Goal: Task Accomplishment & Management: Use online tool/utility

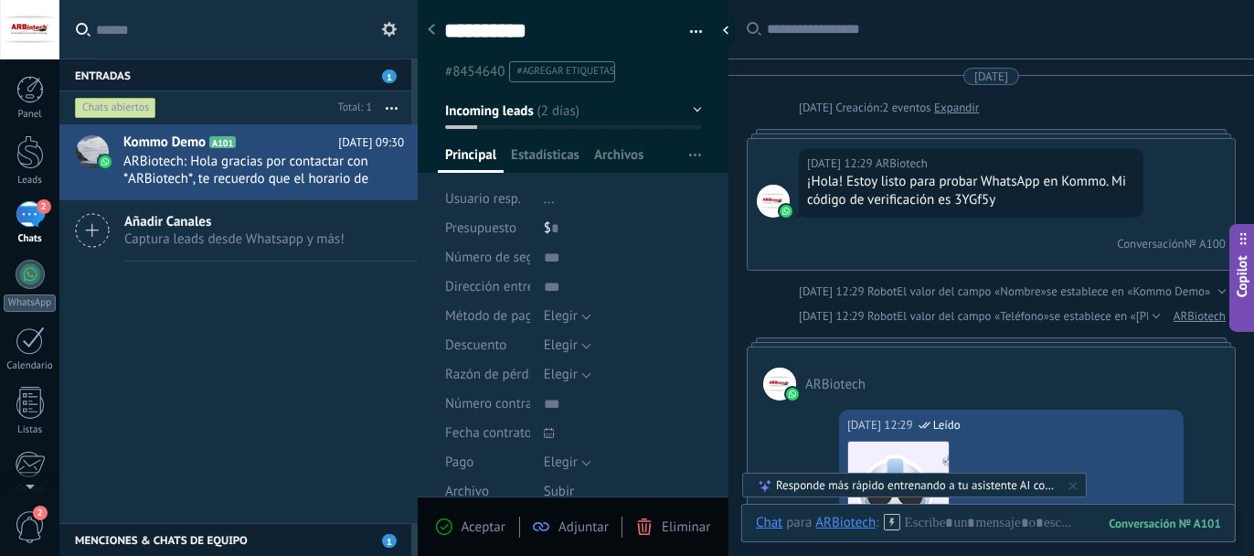
scroll to position [27, 0]
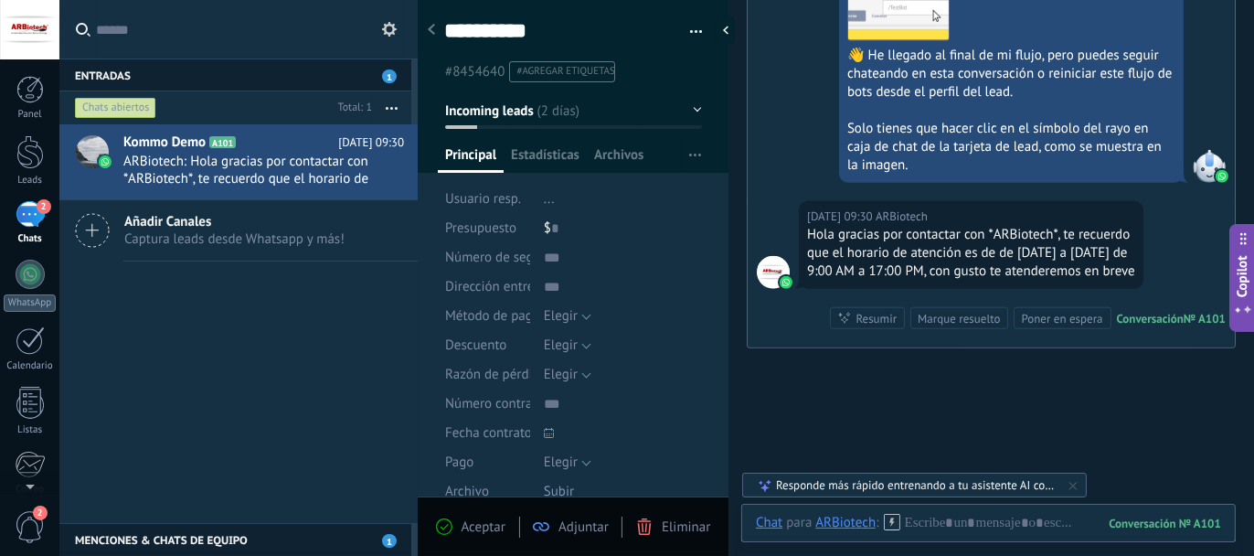
click at [32, 276] on div at bounding box center [30, 274] width 29 height 29
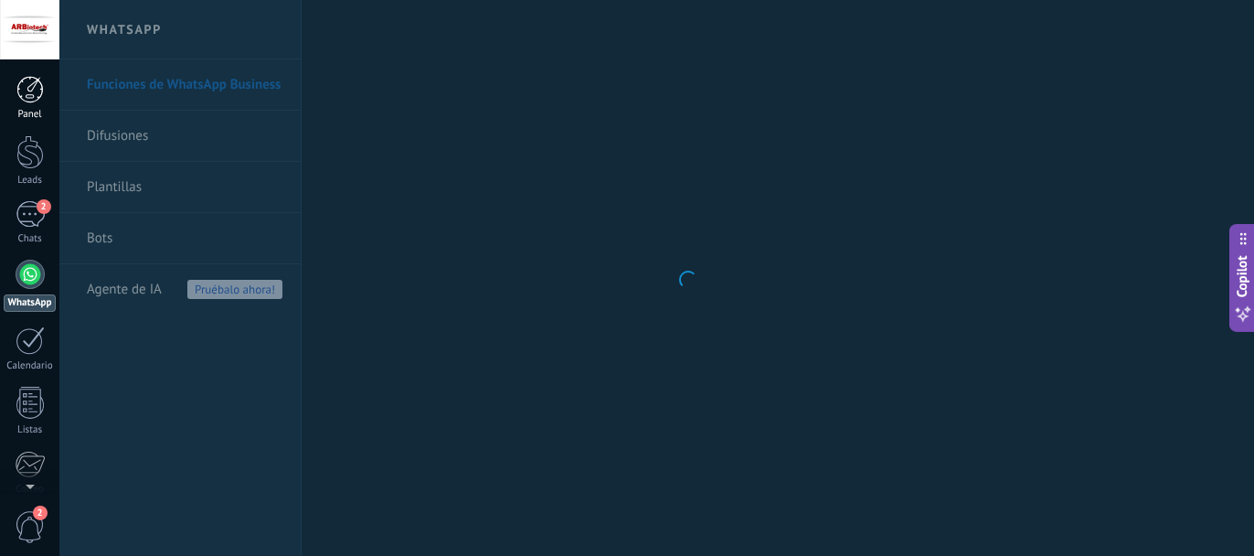
click at [29, 101] on div at bounding box center [29, 89] width 27 height 27
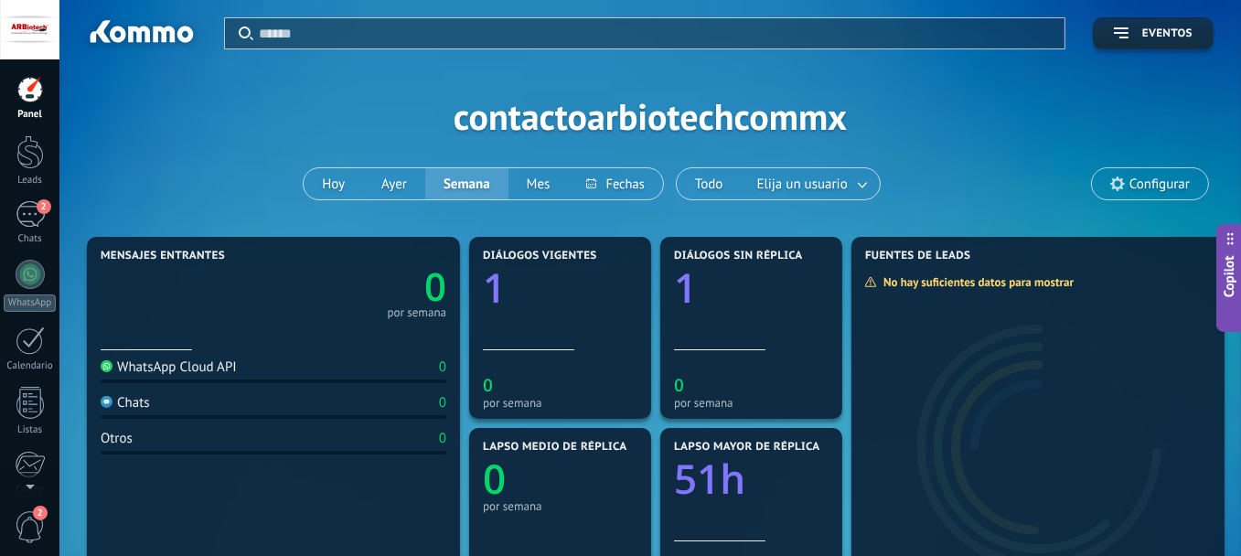
click at [364, 83] on div "Aplicar Eventos contactoarbiotechcommx Hoy Ayer Semana Mes Todo Elija un usuari…" at bounding box center [650, 116] width 1126 height 232
click at [1162, 193] on span "Configurar" at bounding box center [1150, 183] width 116 height 31
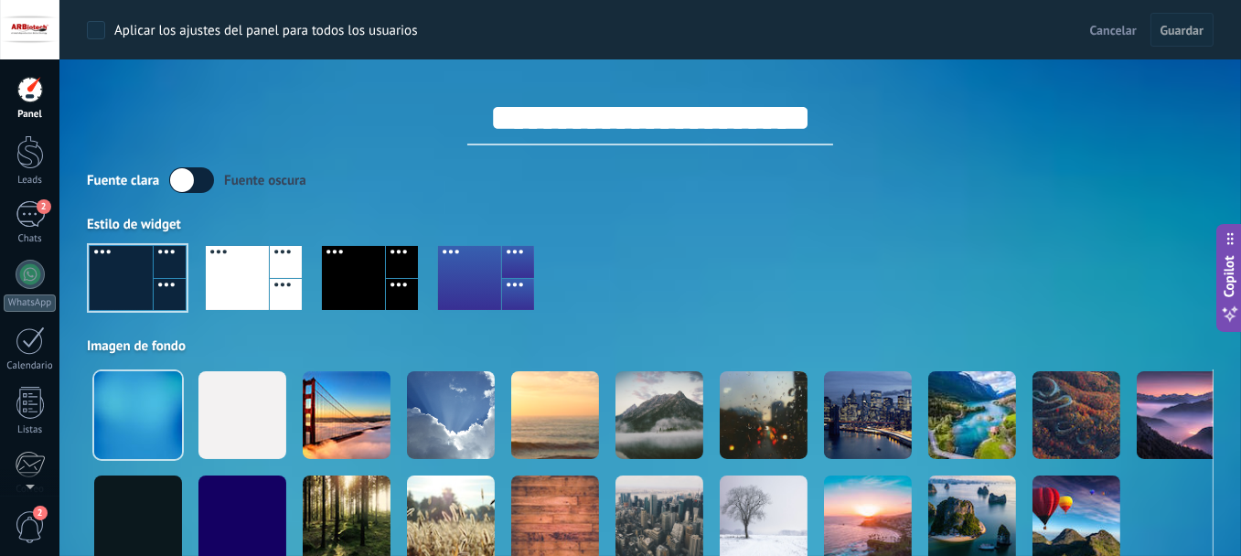
scroll to position [91, 0]
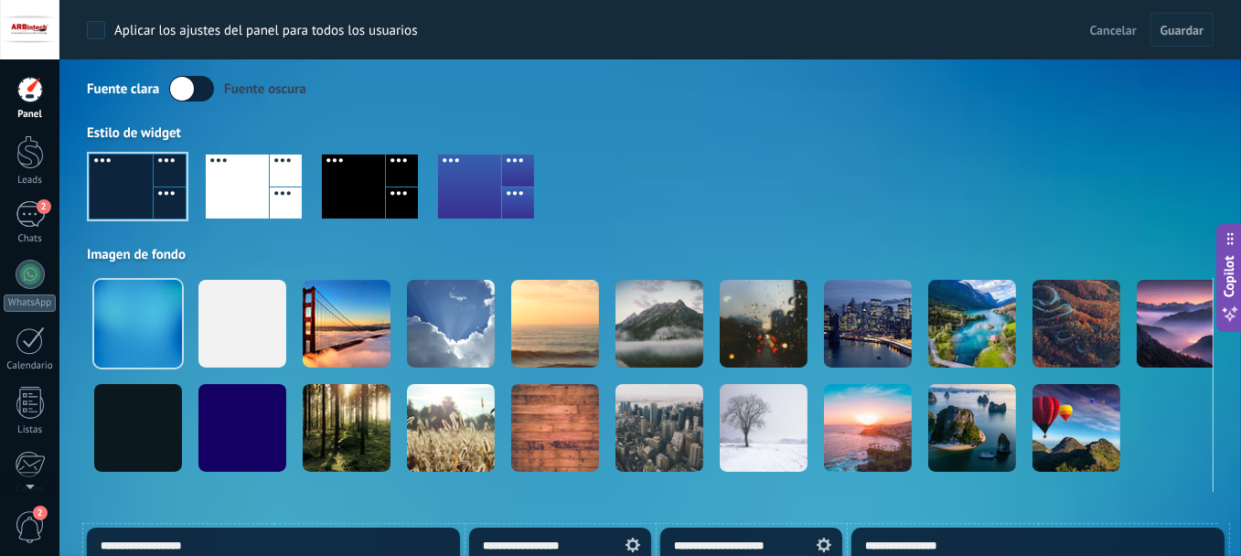
click at [146, 202] on div at bounding box center [138, 187] width 96 height 64
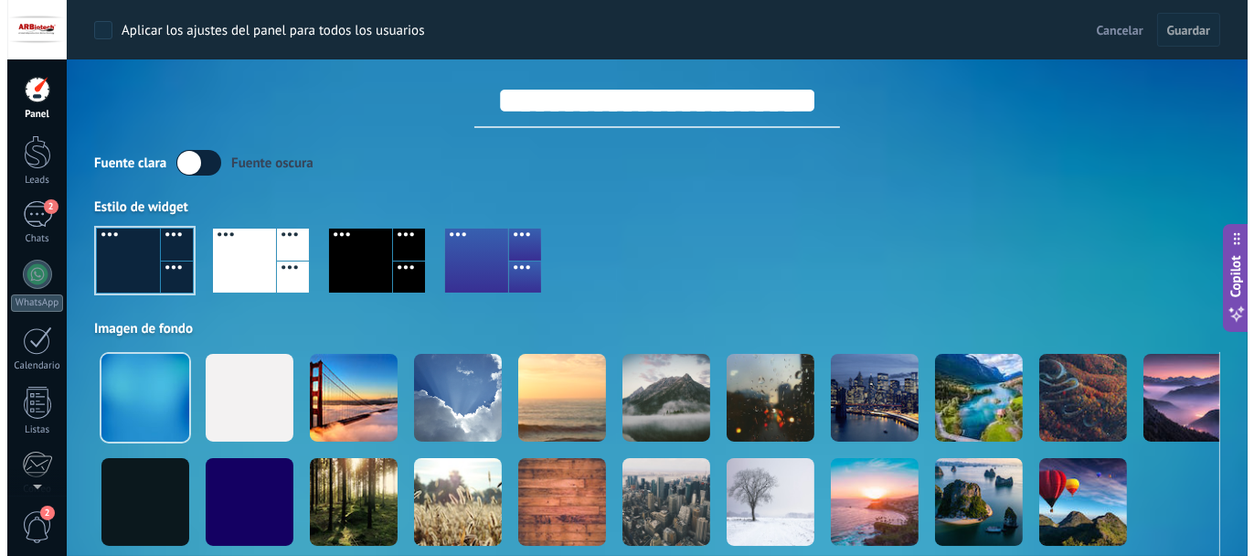
scroll to position [0, 0]
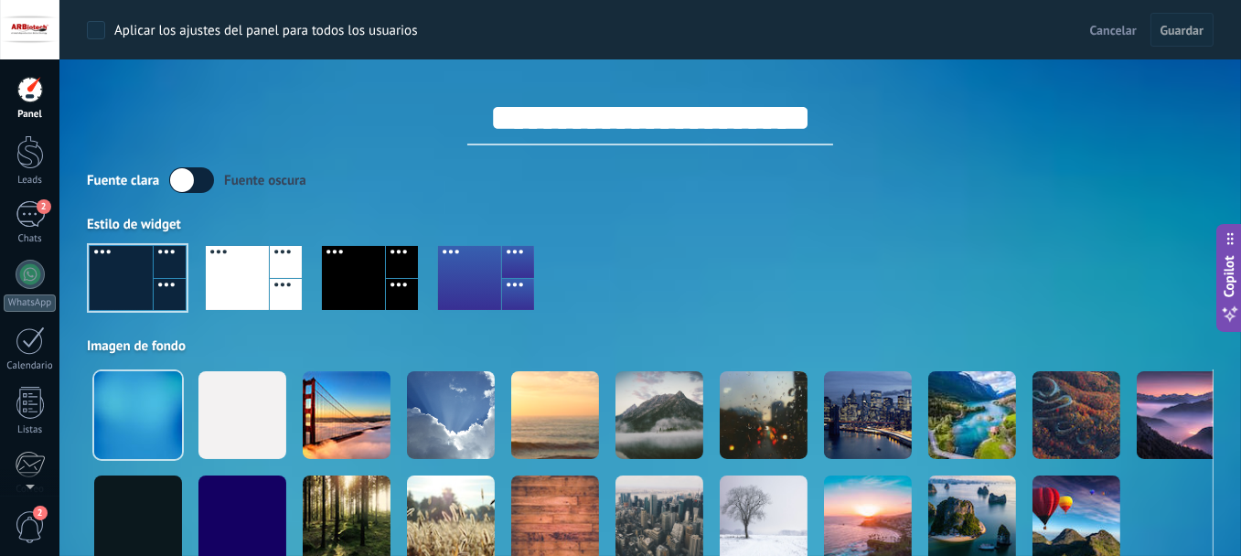
click at [1108, 27] on span "Cancelar" at bounding box center [1113, 30] width 47 height 16
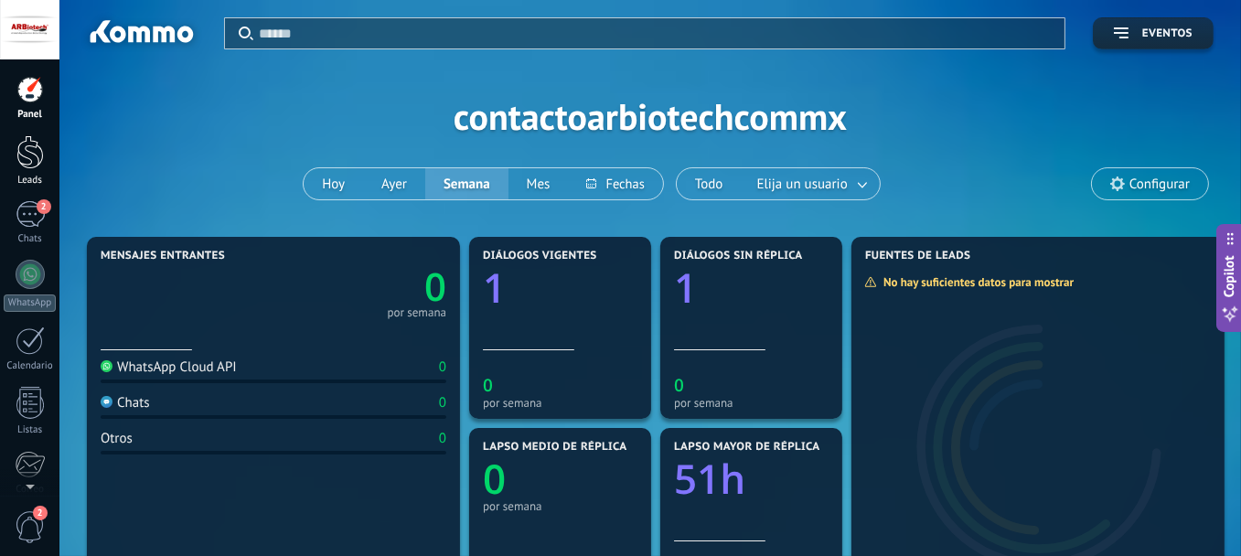
click at [40, 155] on div at bounding box center [29, 152] width 27 height 34
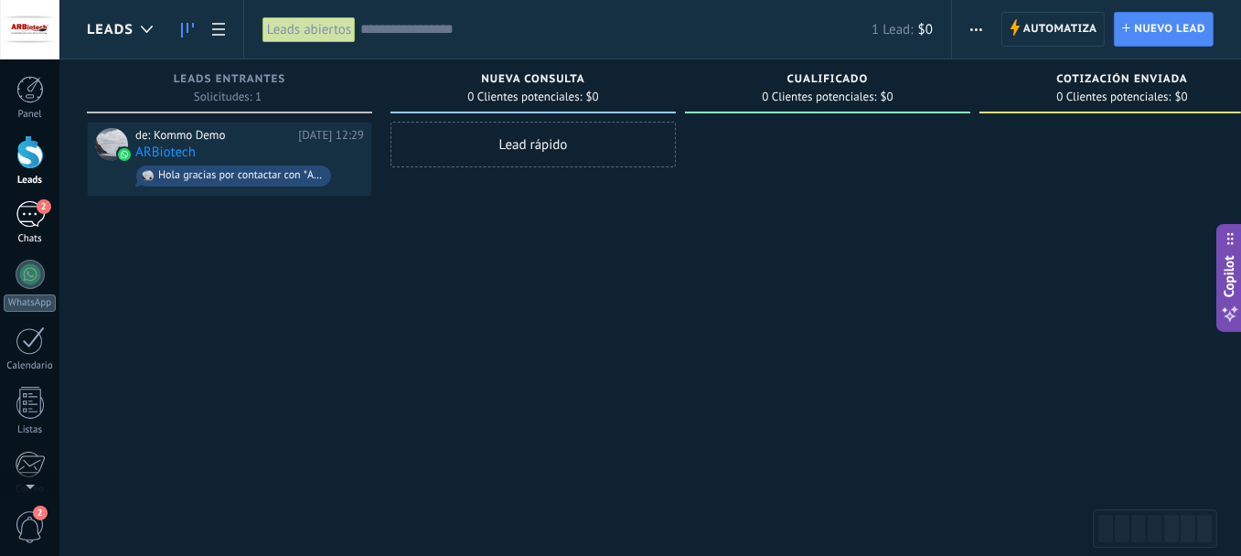
click at [29, 217] on div "2" at bounding box center [30, 214] width 29 height 27
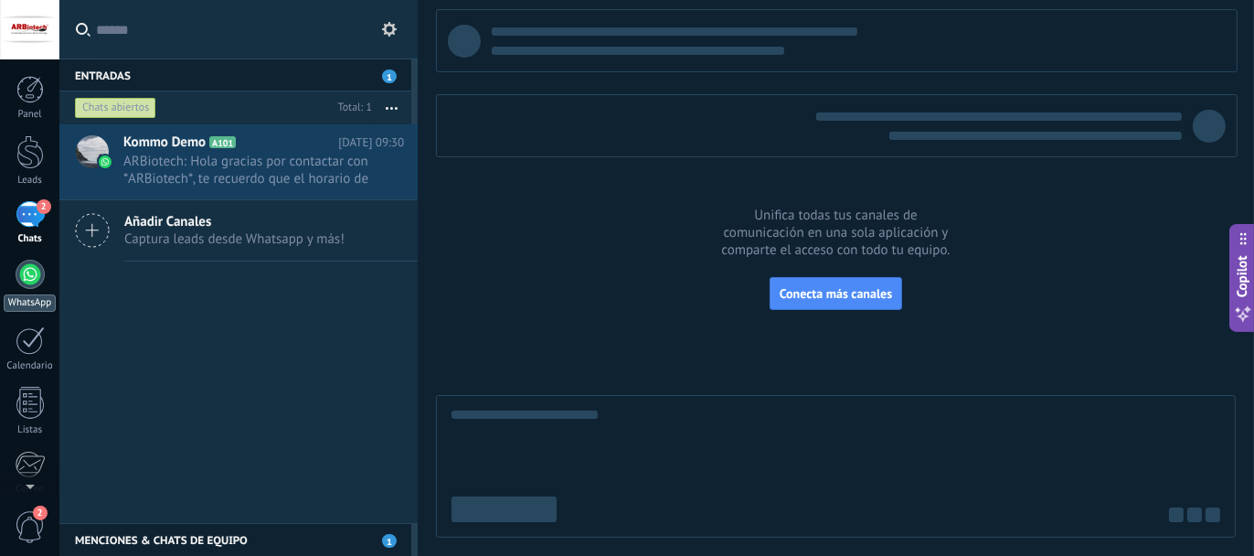
click at [27, 268] on div at bounding box center [30, 274] width 29 height 29
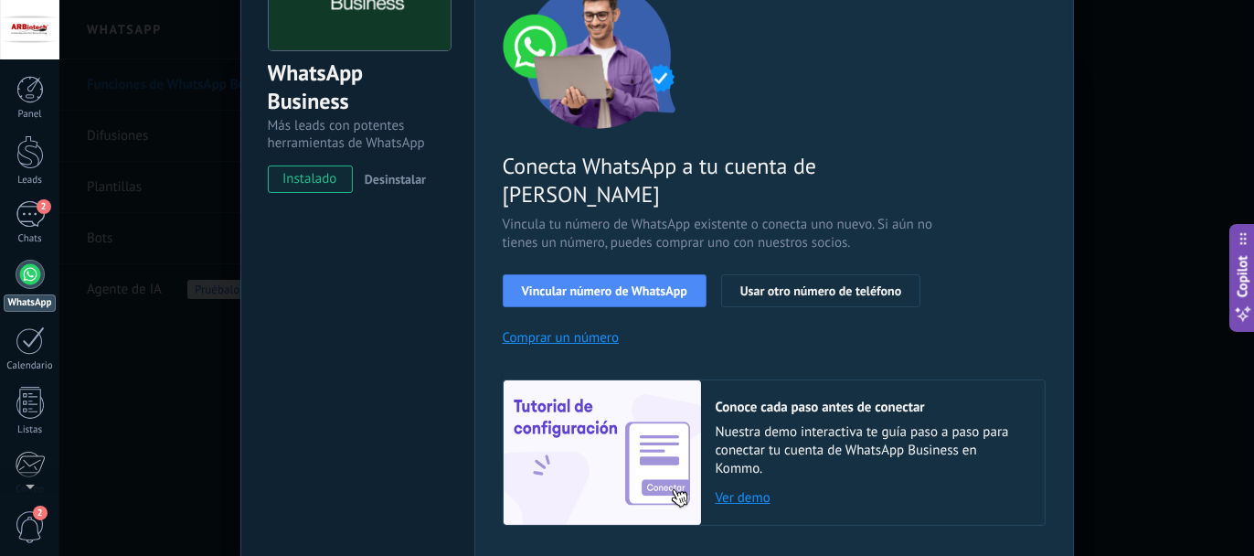
scroll to position [164, 0]
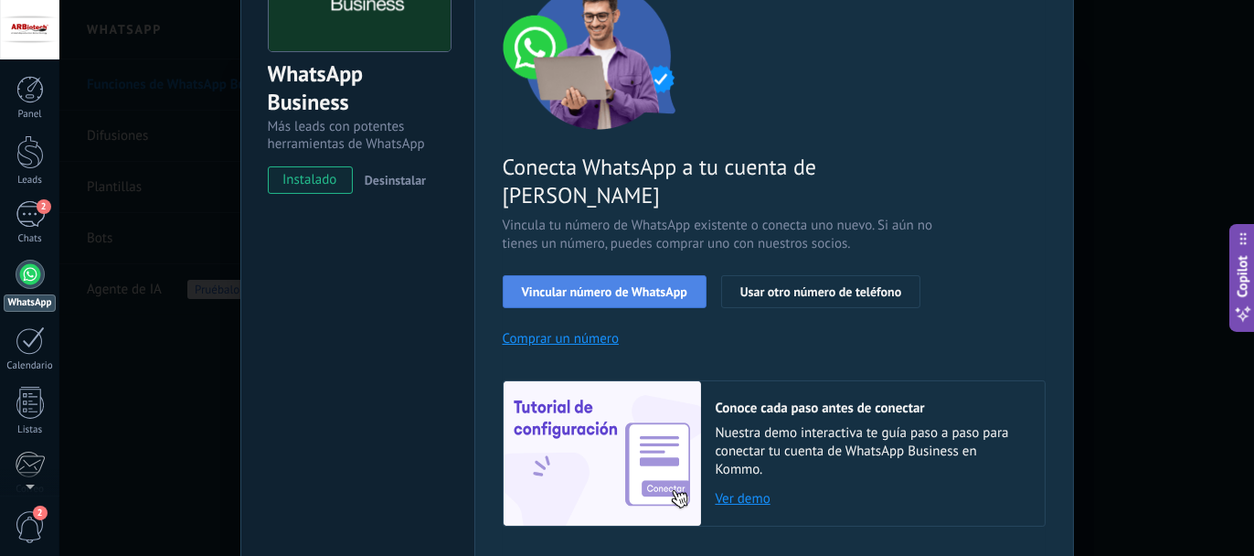
click at [564, 285] on span "Vincular número de WhatsApp" at bounding box center [604, 291] width 165 height 13
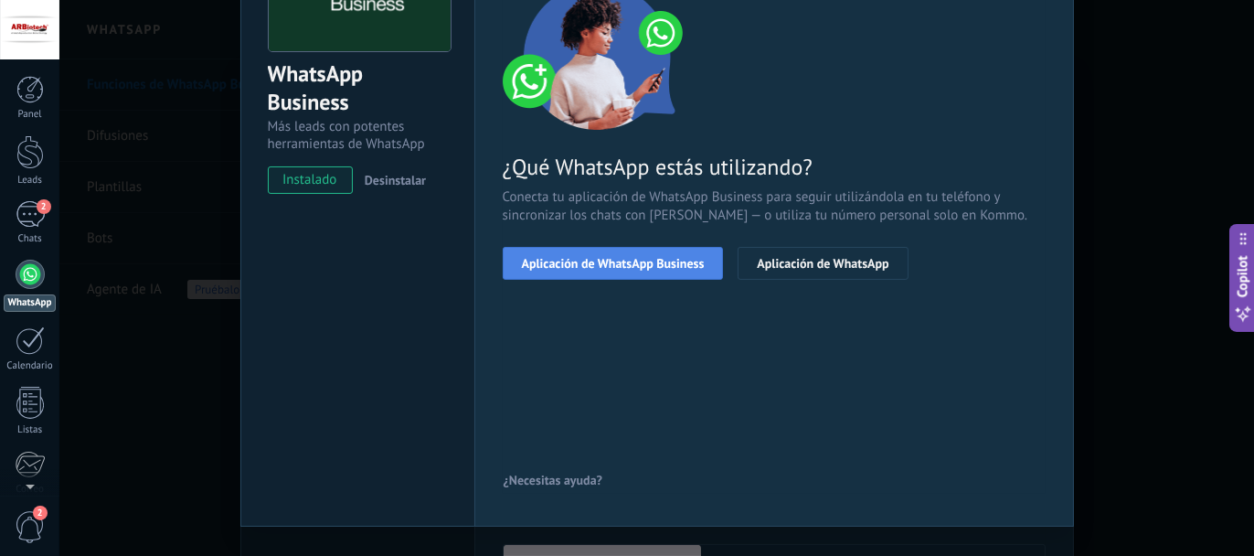
click at [641, 265] on span "Aplicación de WhatsApp Business" at bounding box center [613, 263] width 183 height 13
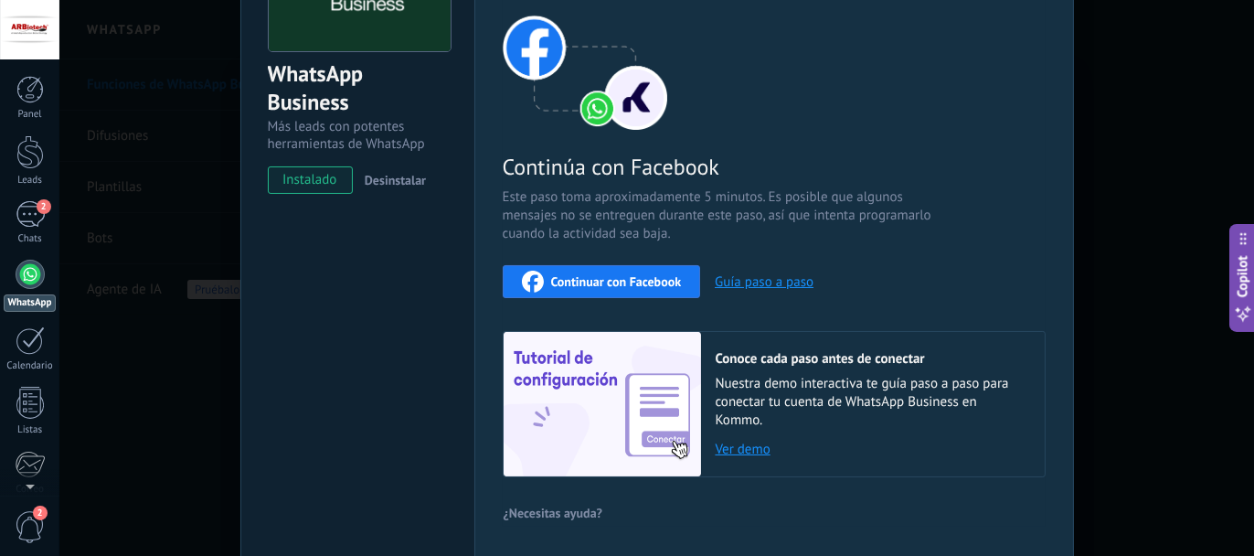
click at [634, 275] on span "Continuar con Facebook" at bounding box center [616, 281] width 131 height 13
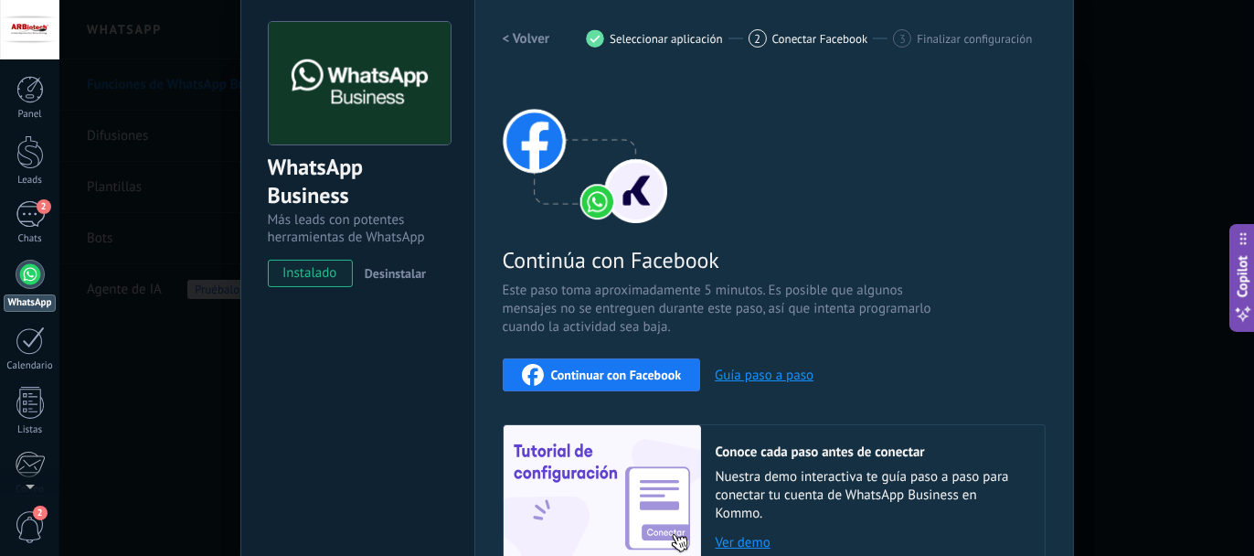
scroll to position [0, 0]
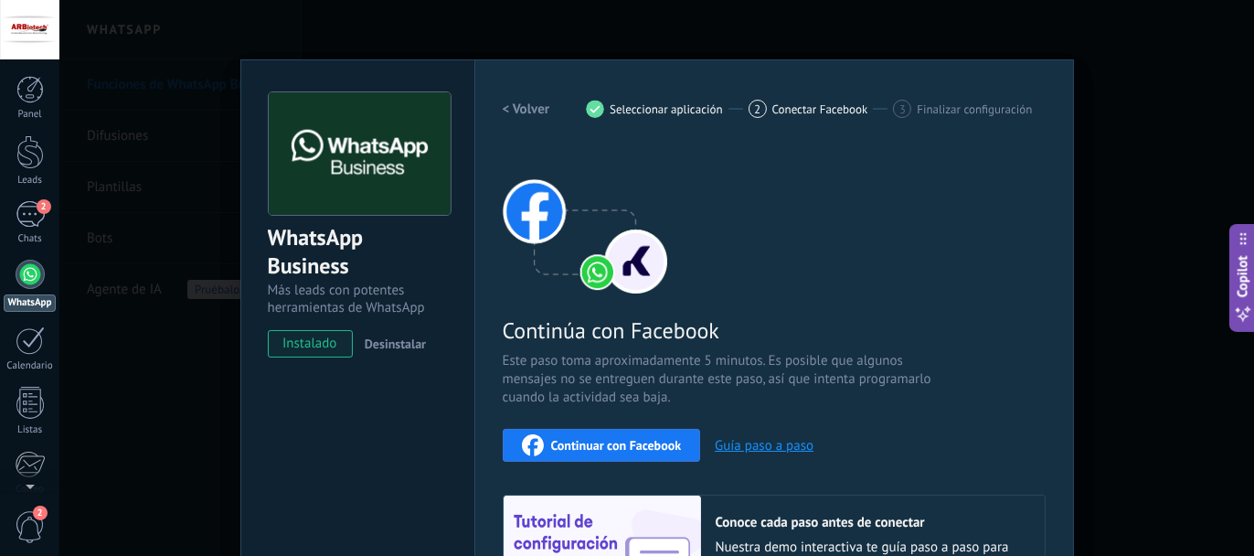
click at [842, 27] on div "WhatsApp Business Más leads con potentes herramientas de WhatsApp instalado Des…" at bounding box center [656, 278] width 1195 height 556
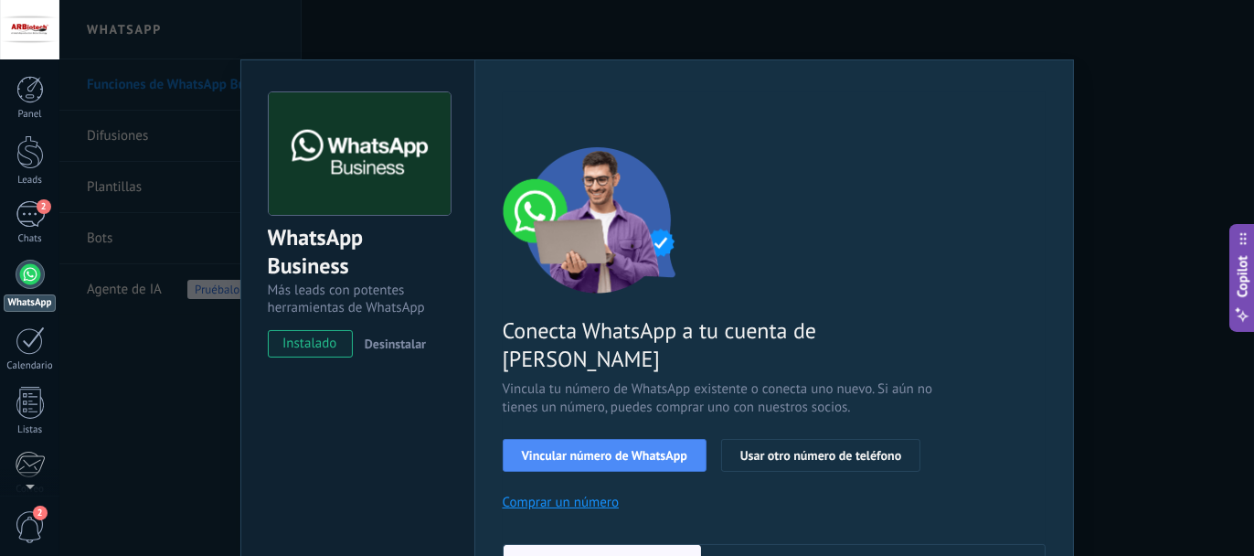
click at [152, 404] on div "WhatsApp Business Más leads con potentes herramientas de WhatsApp instalado Des…" at bounding box center [656, 278] width 1195 height 556
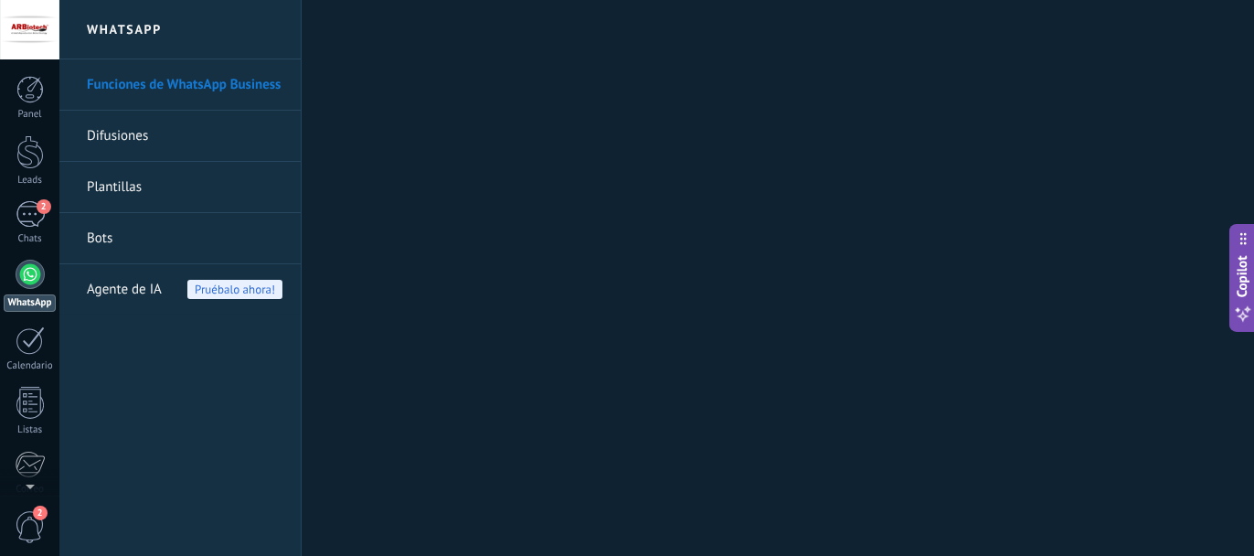
click at [27, 273] on div at bounding box center [30, 274] width 29 height 29
click at [30, 217] on div "2" at bounding box center [30, 214] width 29 height 27
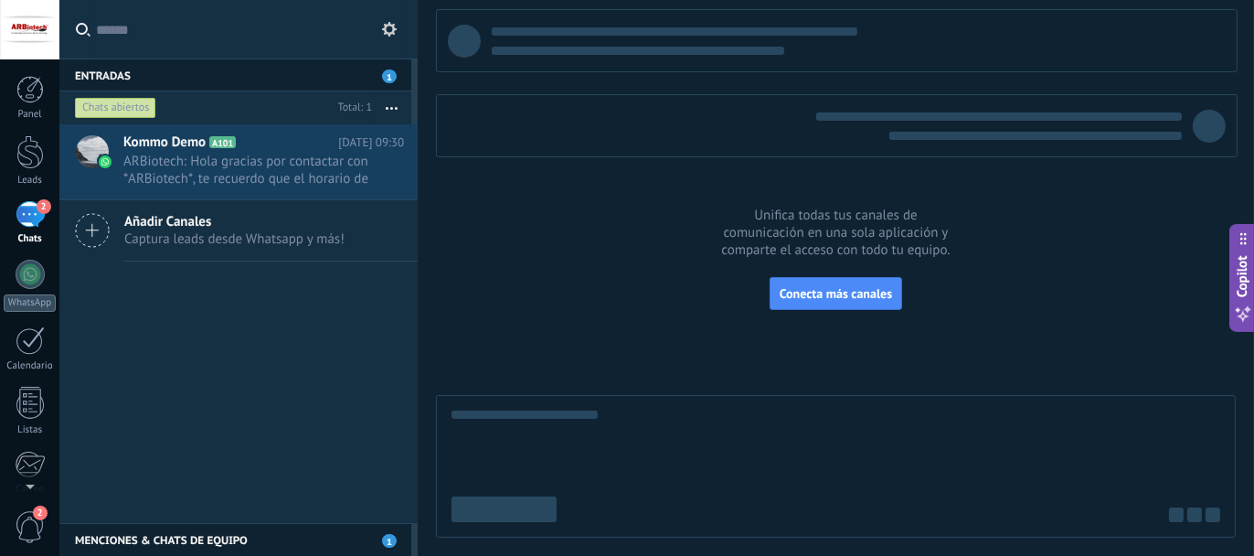
click at [155, 236] on span "Captura leads desde Whatsapp y más!" at bounding box center [234, 238] width 220 height 17
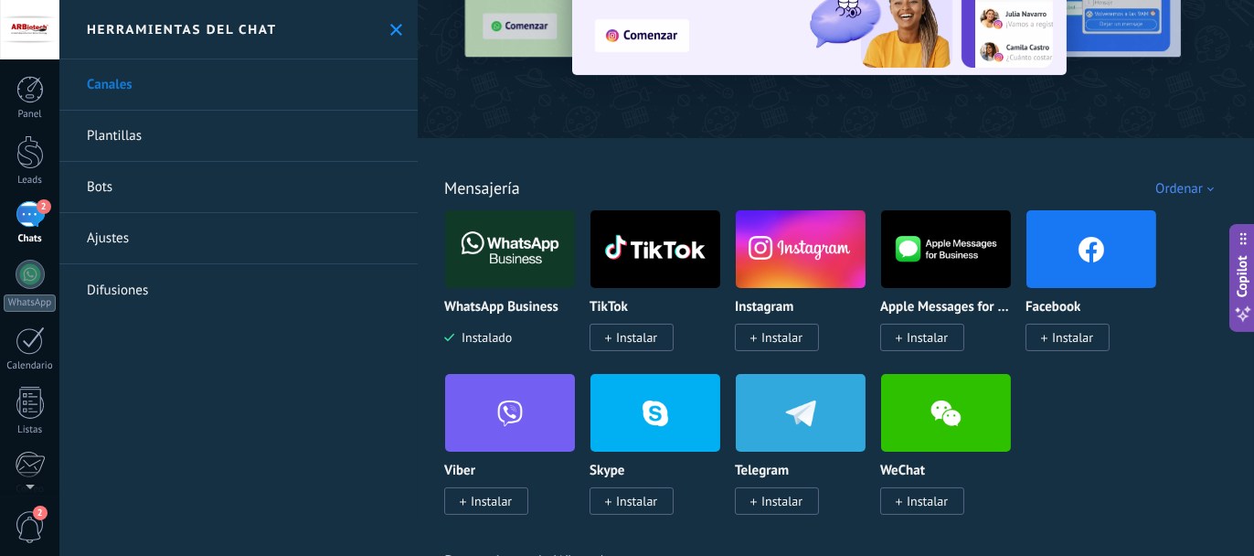
scroll to position [183, 0]
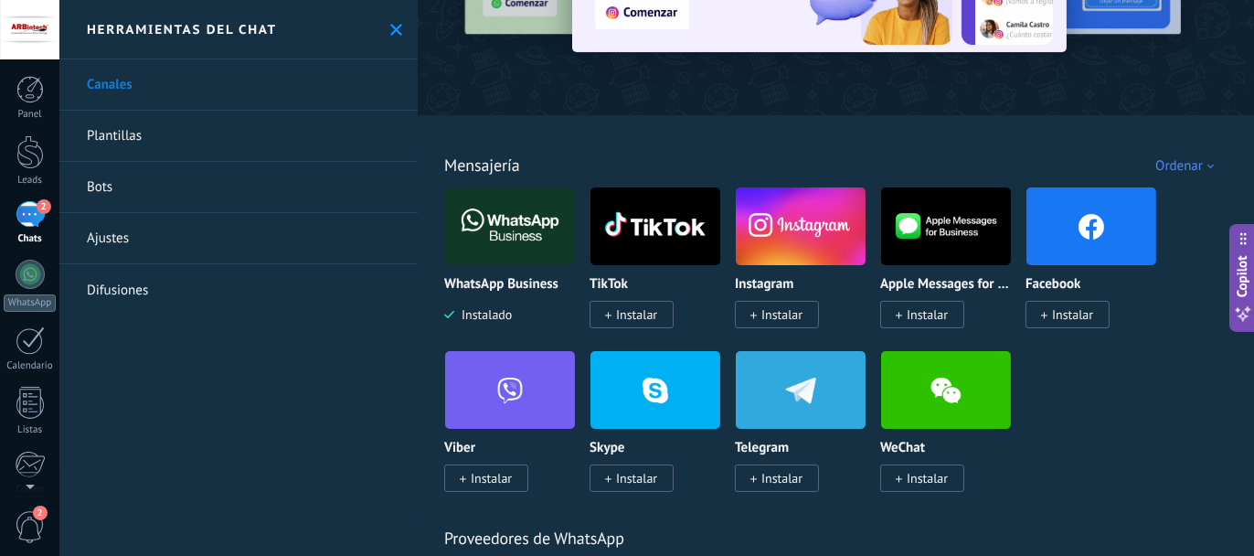
click at [1083, 319] on span "Instalar" at bounding box center [1072, 314] width 41 height 16
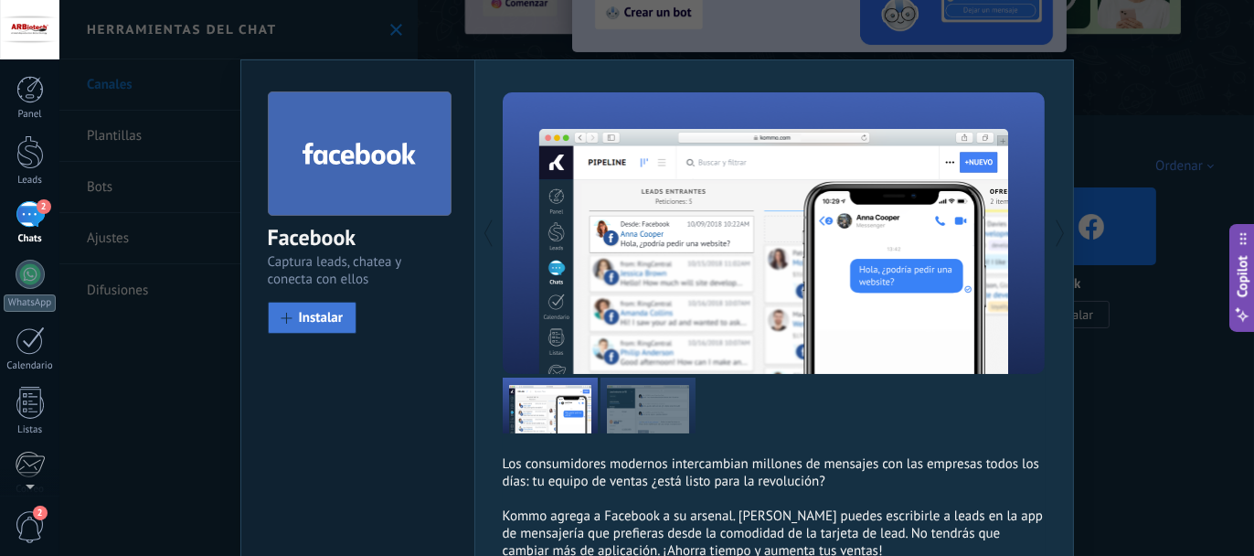
click at [310, 326] on button "Instalar" at bounding box center [313, 318] width 90 height 32
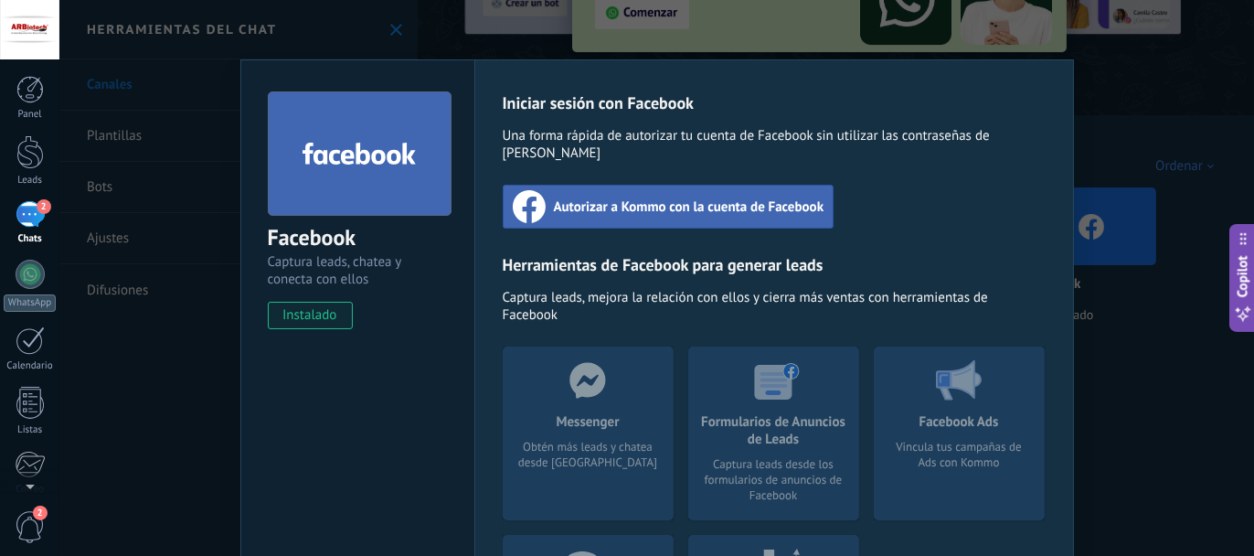
click at [667, 197] on span "Autorizar a Kommo con la cuenta de Facebook" at bounding box center [689, 206] width 271 height 18
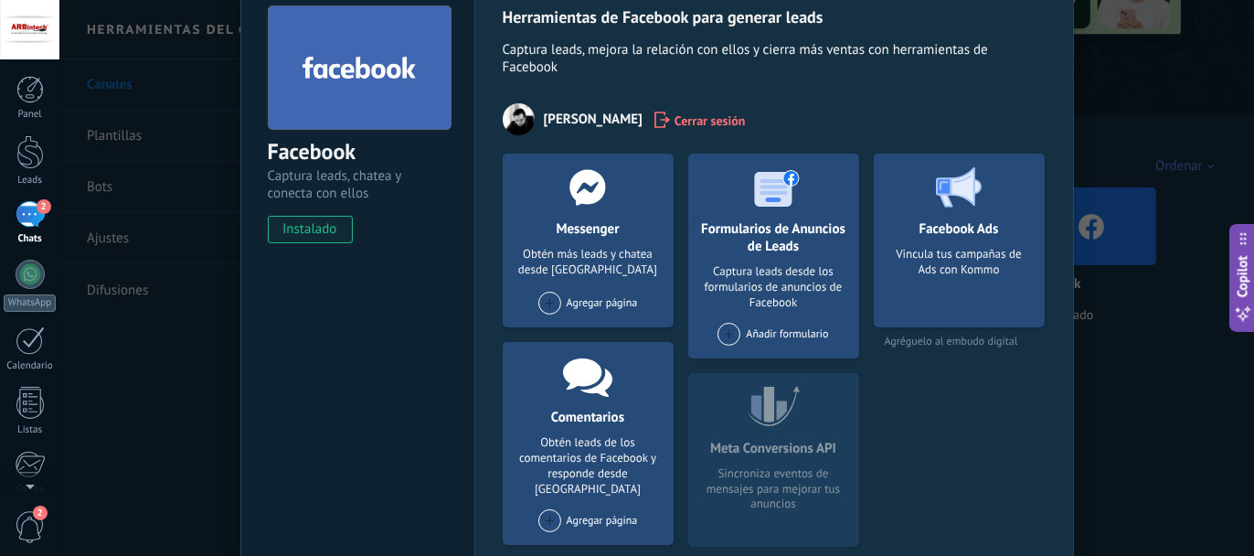
scroll to position [91, 0]
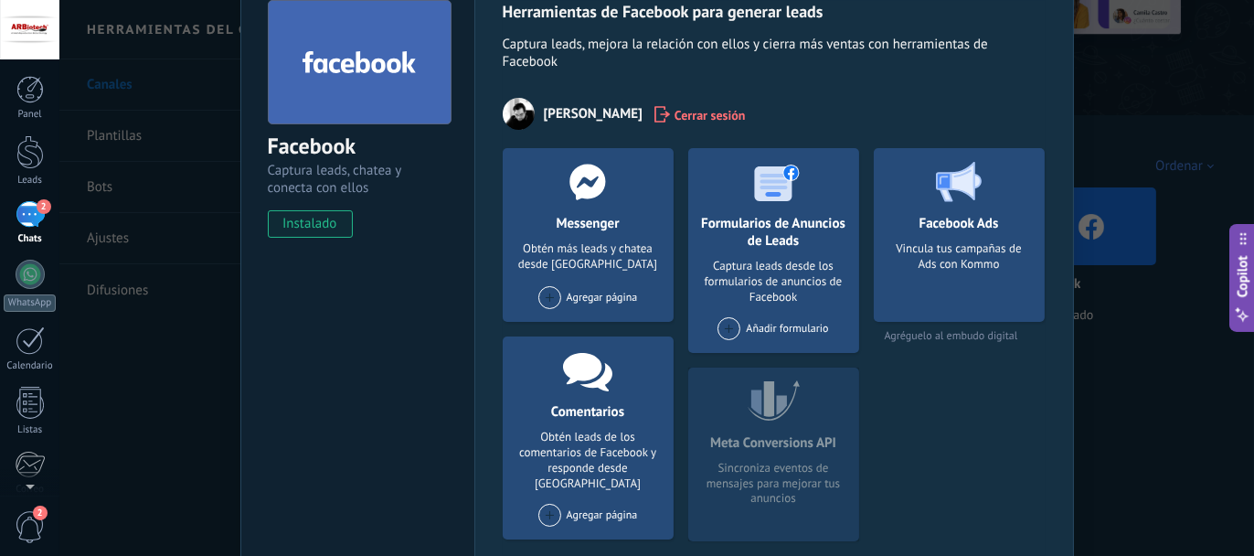
click at [547, 299] on span at bounding box center [550, 297] width 23 height 23
click at [582, 334] on div "ARBiotech" at bounding box center [598, 332] width 123 height 40
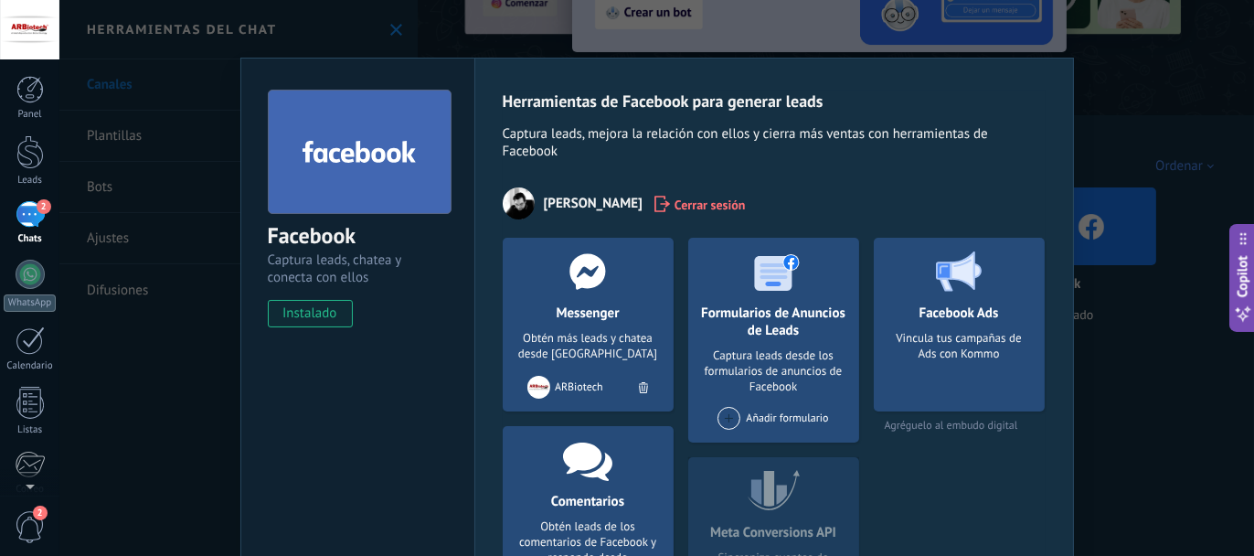
scroll to position [0, 0]
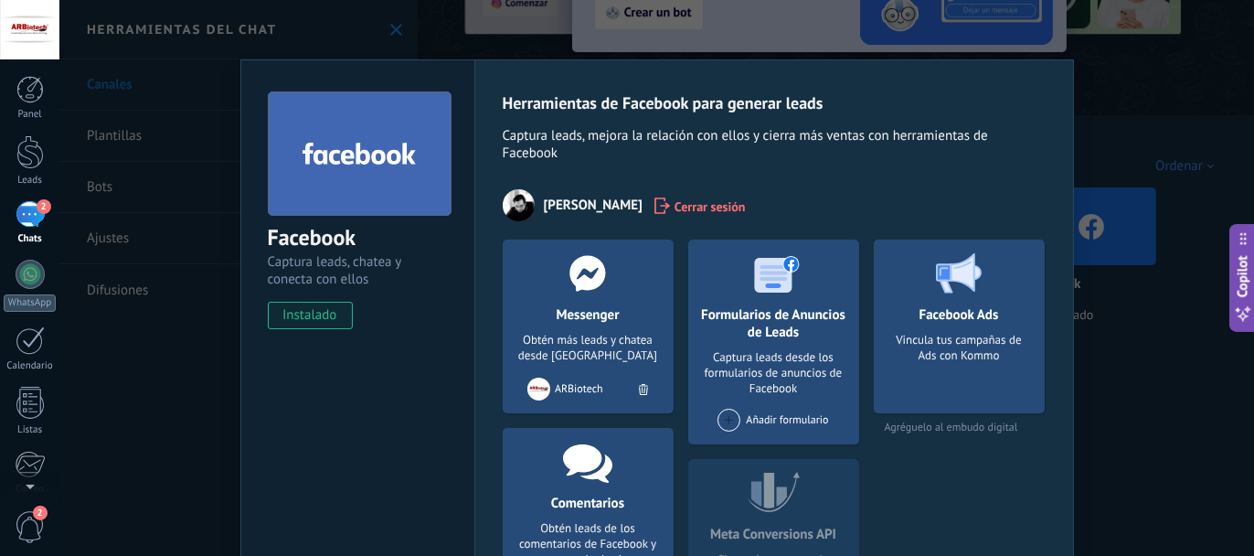
click at [166, 358] on div "Facebook Captura leads, chatea y conecta con ellos instalado Desinstalar Herram…" at bounding box center [656, 278] width 1195 height 556
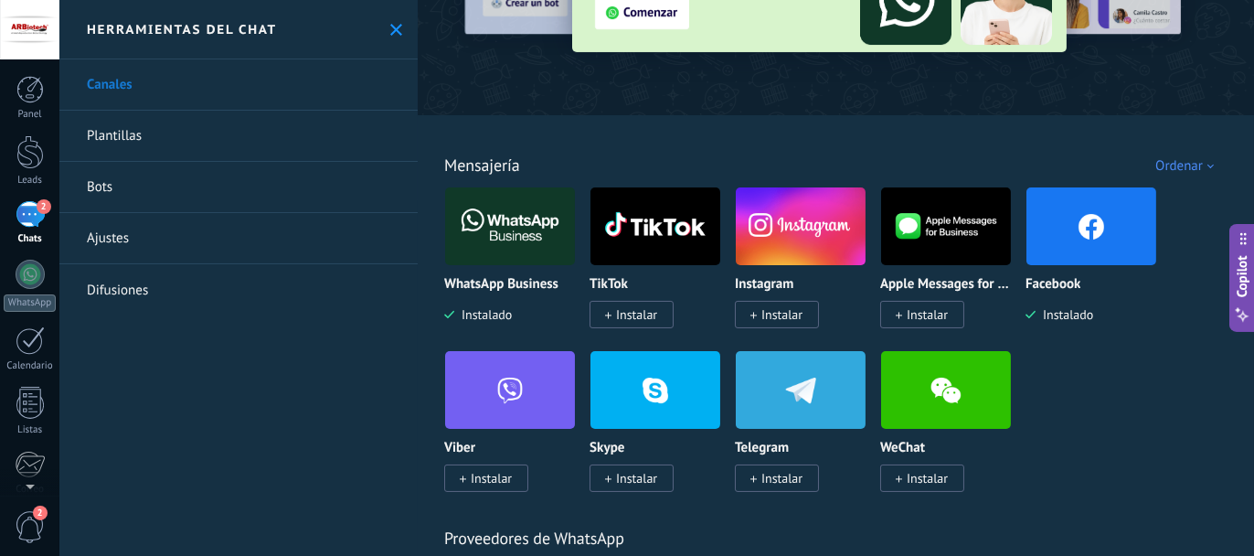
click at [775, 313] on span "Instalar" at bounding box center [782, 314] width 41 height 16
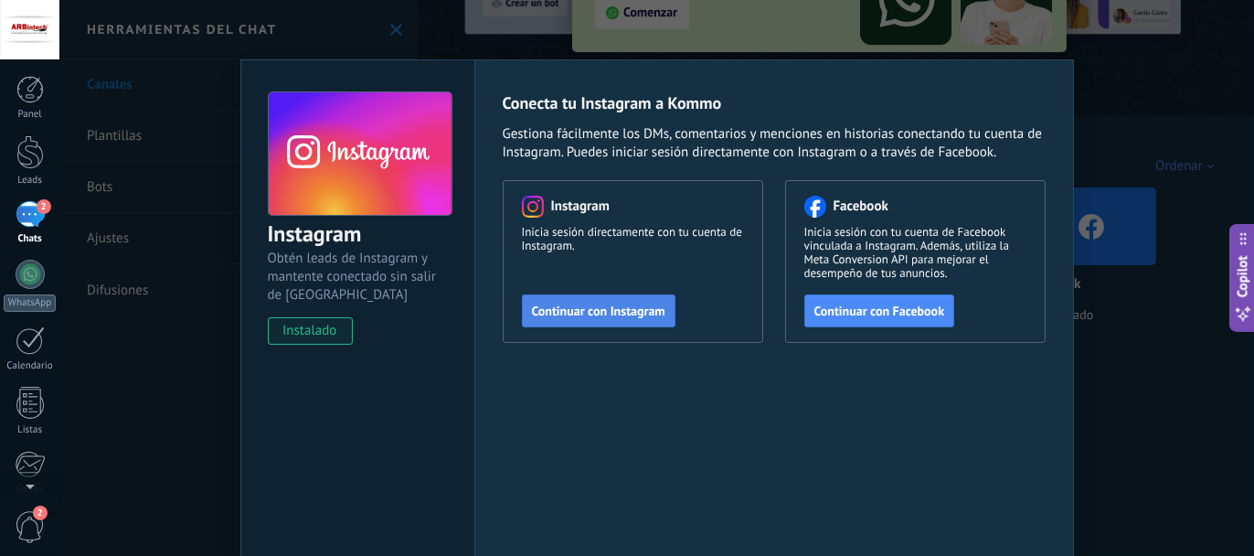
click at [611, 310] on span "Continuar con Instagram" at bounding box center [598, 310] width 133 height 13
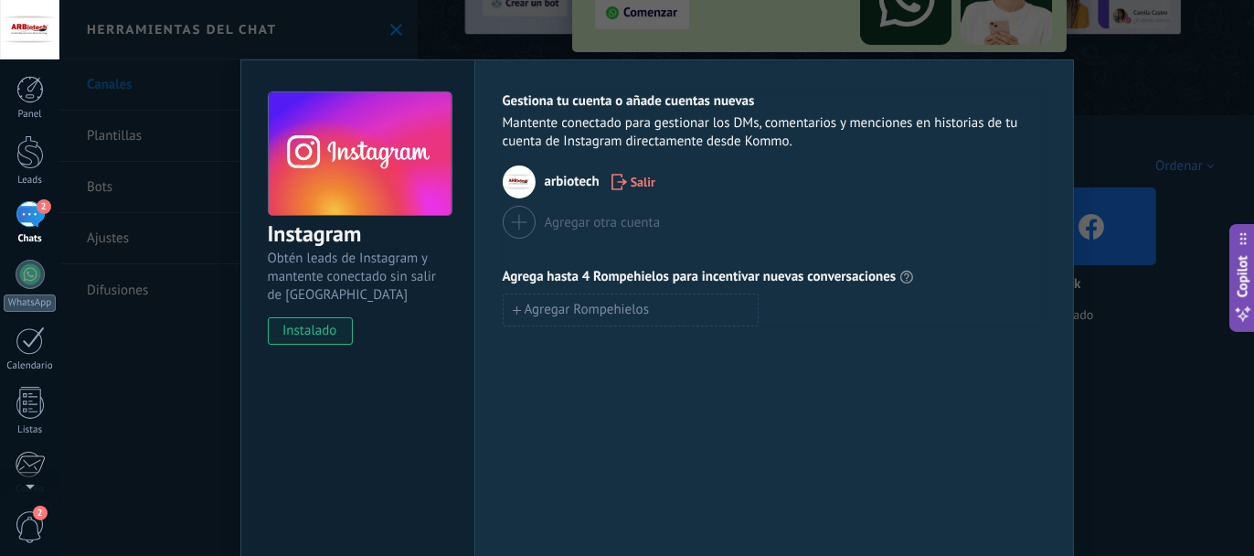
click at [1106, 376] on div "Instagram Obtén leads de Instagram y mantente conectado sin salir de Kommo inst…" at bounding box center [656, 278] width 1195 height 556
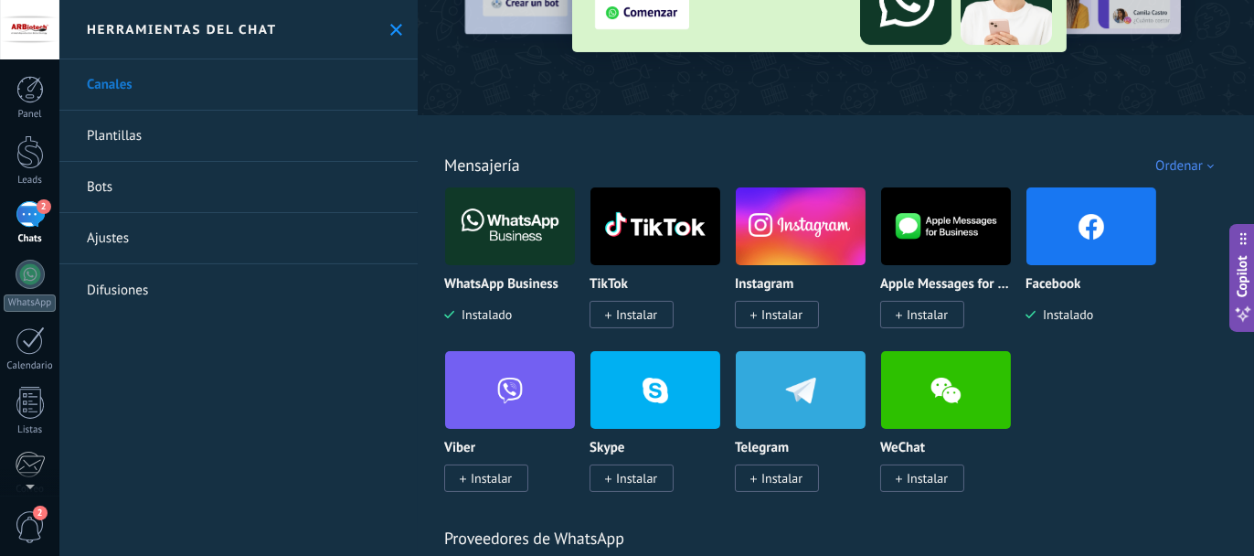
click at [773, 315] on span "Instalar" at bounding box center [782, 314] width 41 height 16
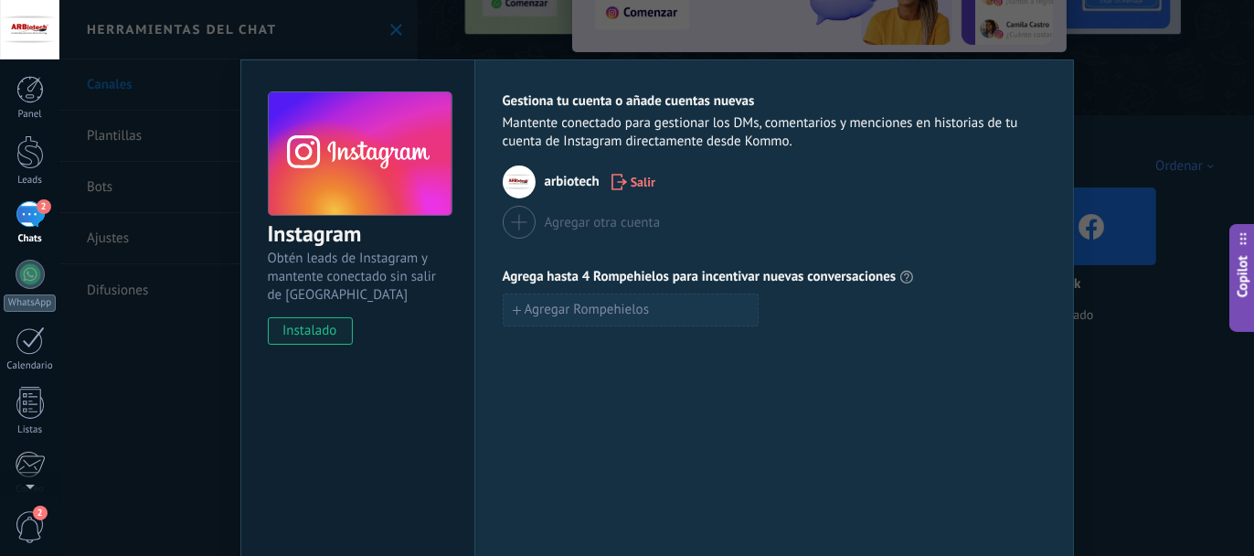
click at [689, 301] on button "Agregar Rompehielos" at bounding box center [631, 310] width 256 height 33
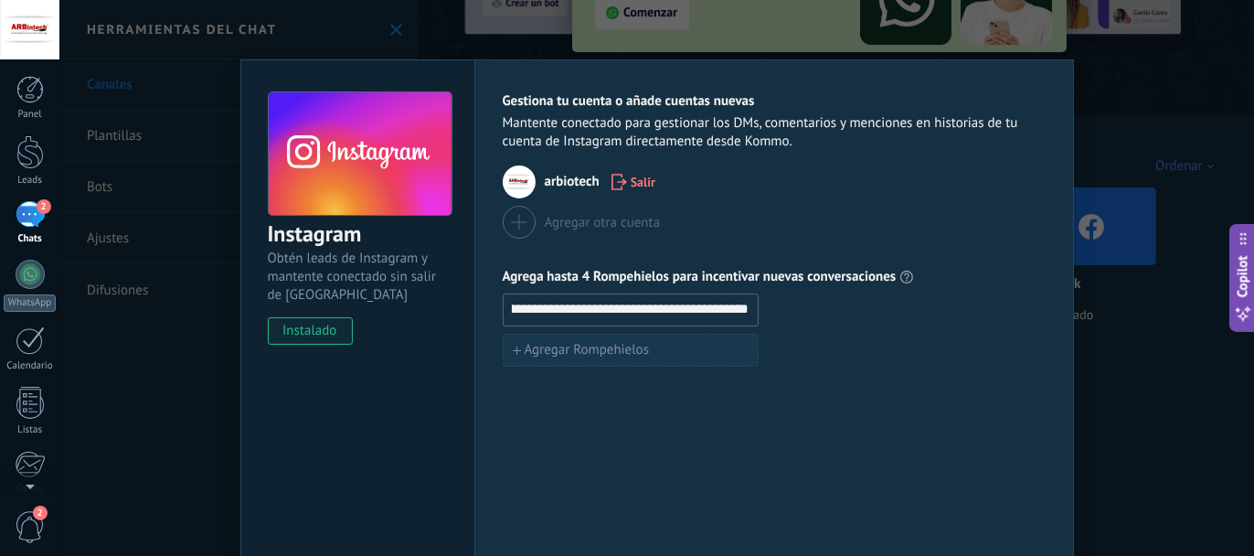
scroll to position [0, 164]
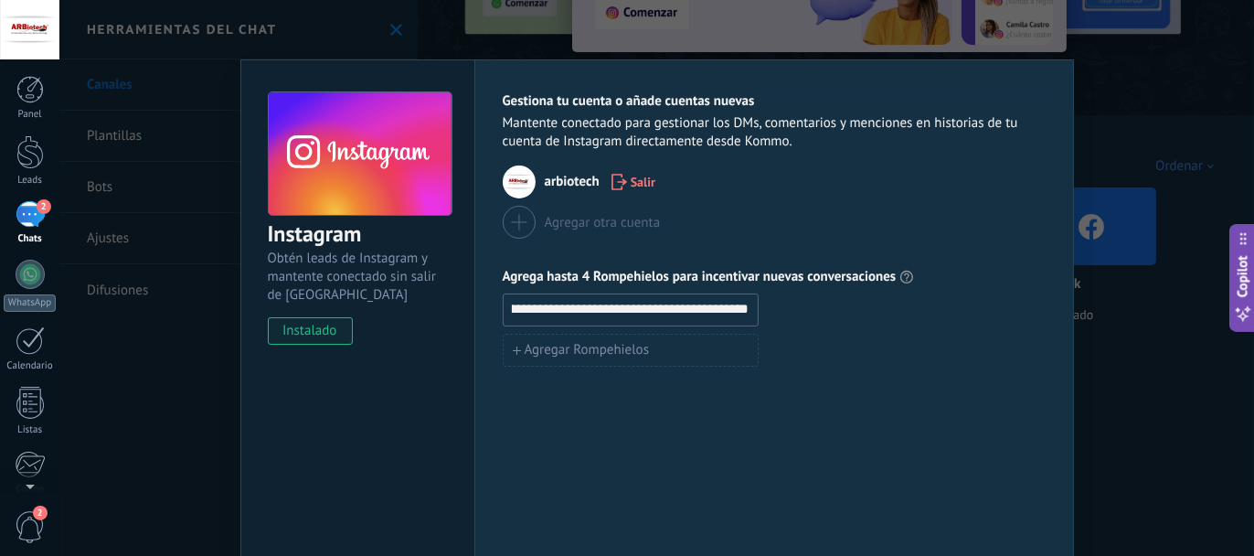
click at [690, 309] on input "**********" at bounding box center [631, 308] width 254 height 29
drag, startPoint x: 681, startPoint y: 309, endPoint x: 741, endPoint y: 307, distance: 59.5
click at [741, 307] on input "**********" at bounding box center [631, 308] width 254 height 29
click at [843, 377] on div "**********" at bounding box center [775, 331] width 600 height 544
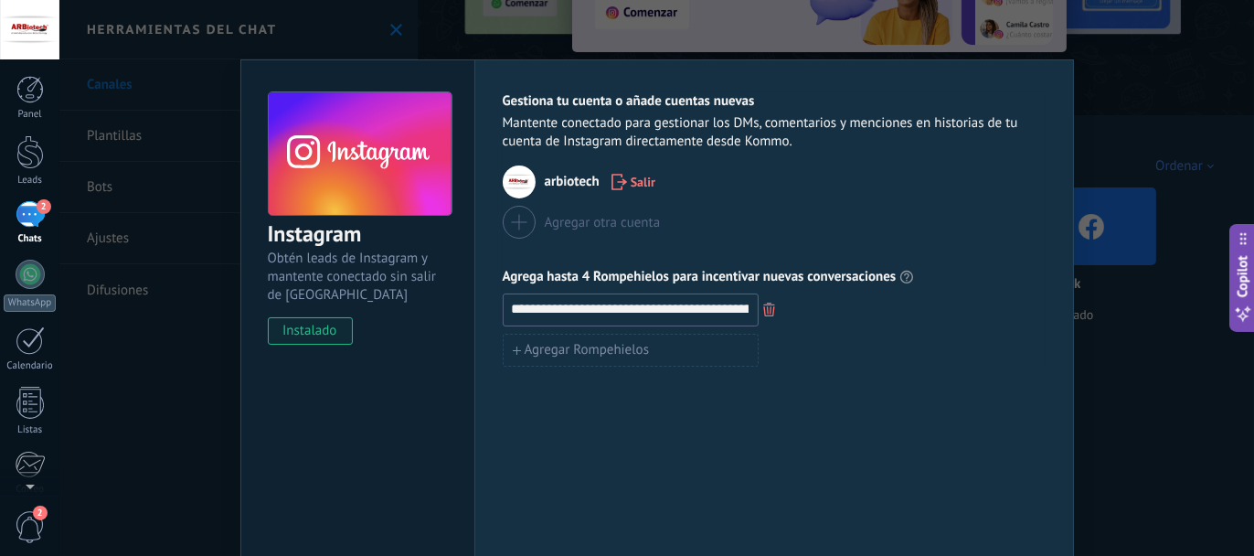
click at [693, 305] on input "**********" at bounding box center [631, 308] width 254 height 29
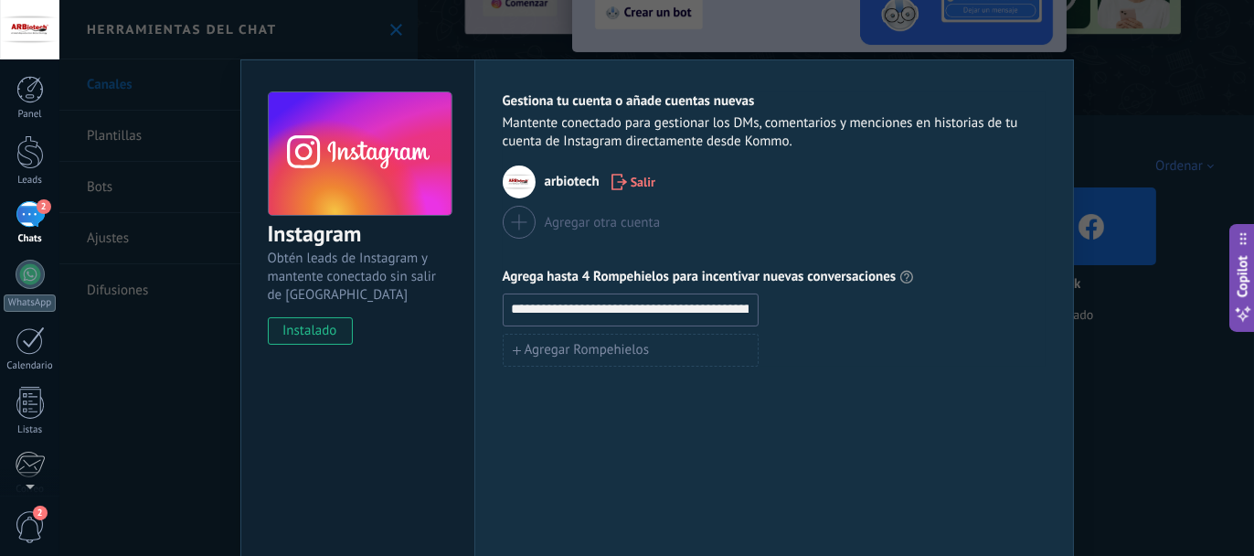
click at [600, 308] on input "**********" at bounding box center [631, 308] width 254 height 29
type input "**********"
click at [654, 415] on div "**********" at bounding box center [775, 331] width 600 height 544
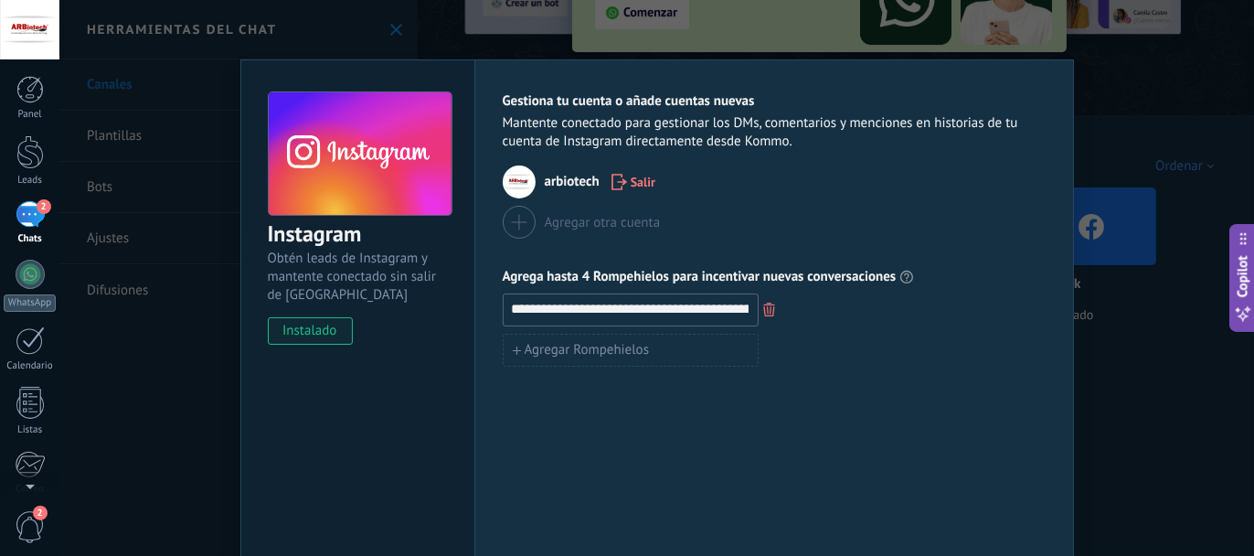
click at [521, 181] on img at bounding box center [519, 181] width 33 height 33
click at [1141, 435] on div "**********" at bounding box center [656, 278] width 1195 height 556
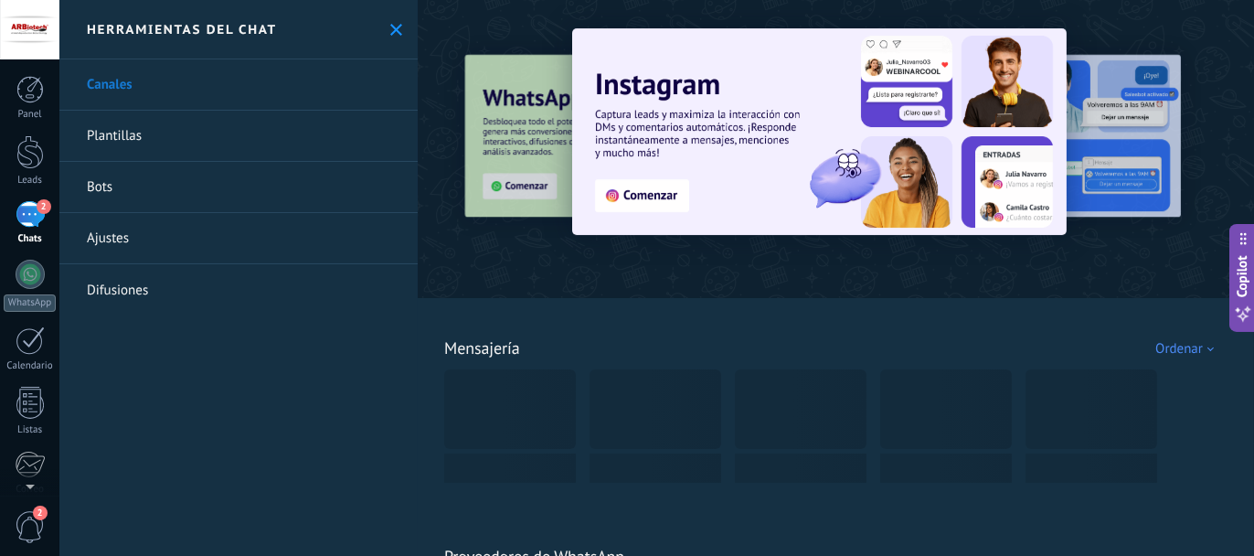
click at [34, 223] on div "2" at bounding box center [30, 214] width 29 height 27
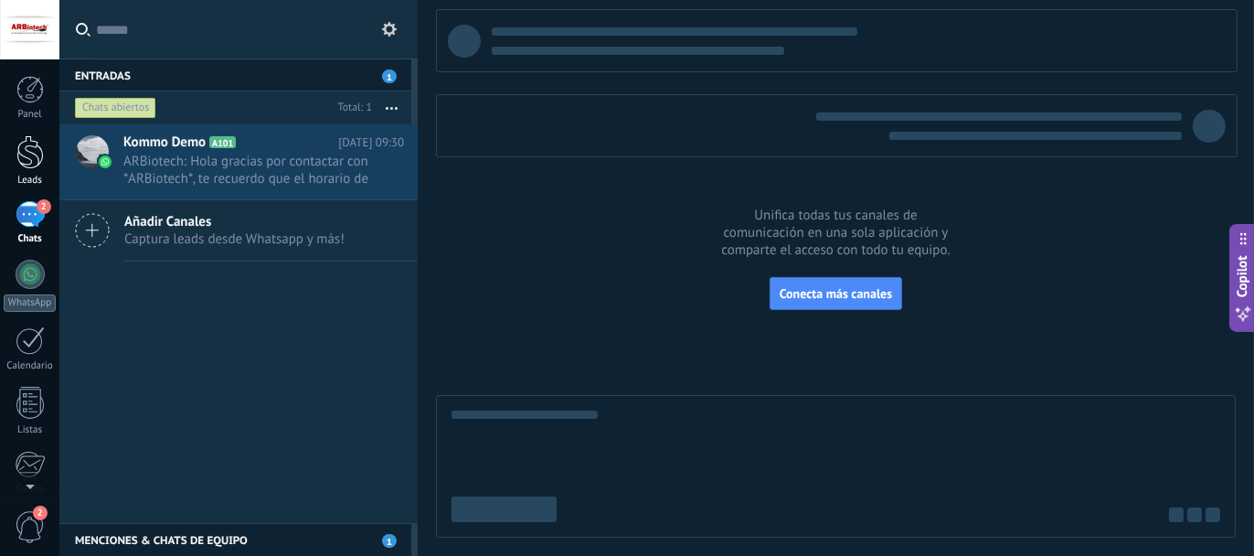
click at [31, 169] on link "Leads" at bounding box center [29, 160] width 59 height 51
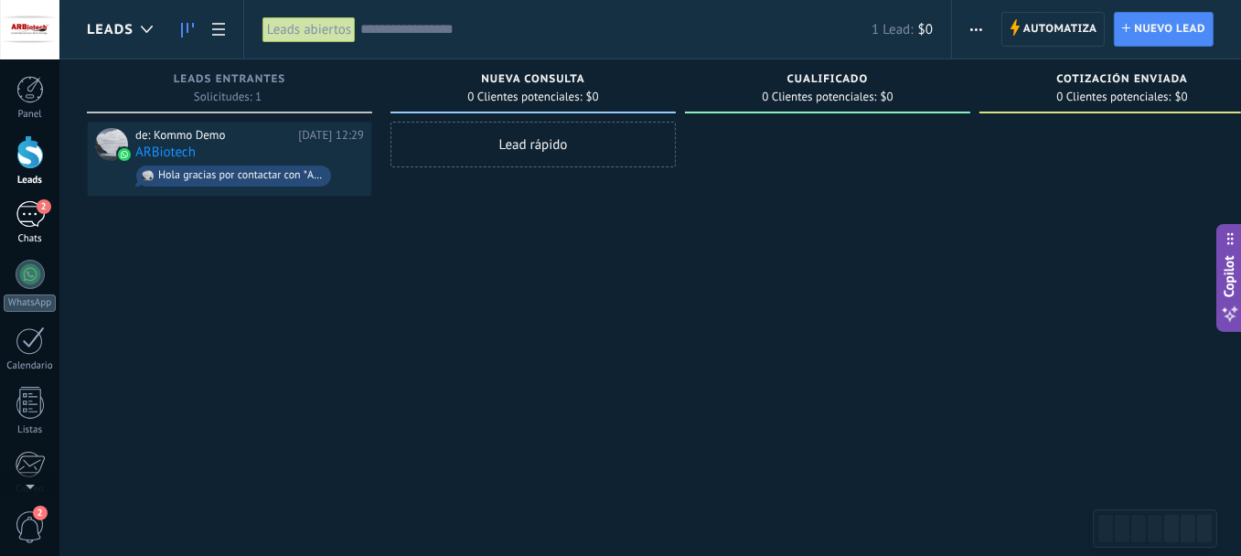
click at [25, 225] on div "2" at bounding box center [30, 214] width 29 height 27
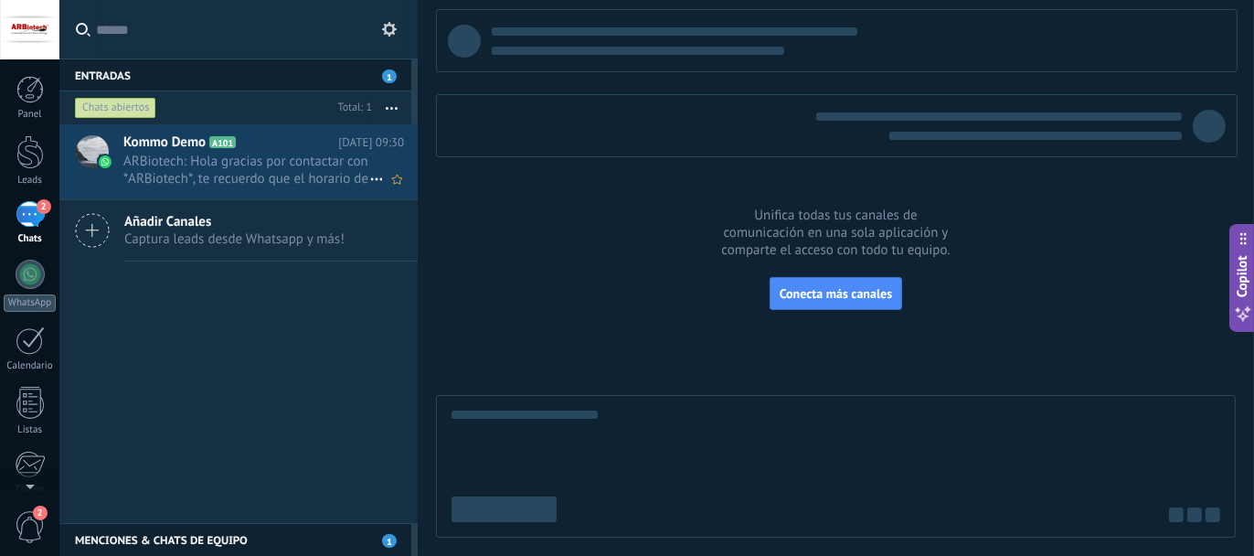
click at [156, 171] on span "ARBiotech: Hola gracias por contactar con *ARBiotech*, te recuerdo que el horar…" at bounding box center [246, 170] width 246 height 35
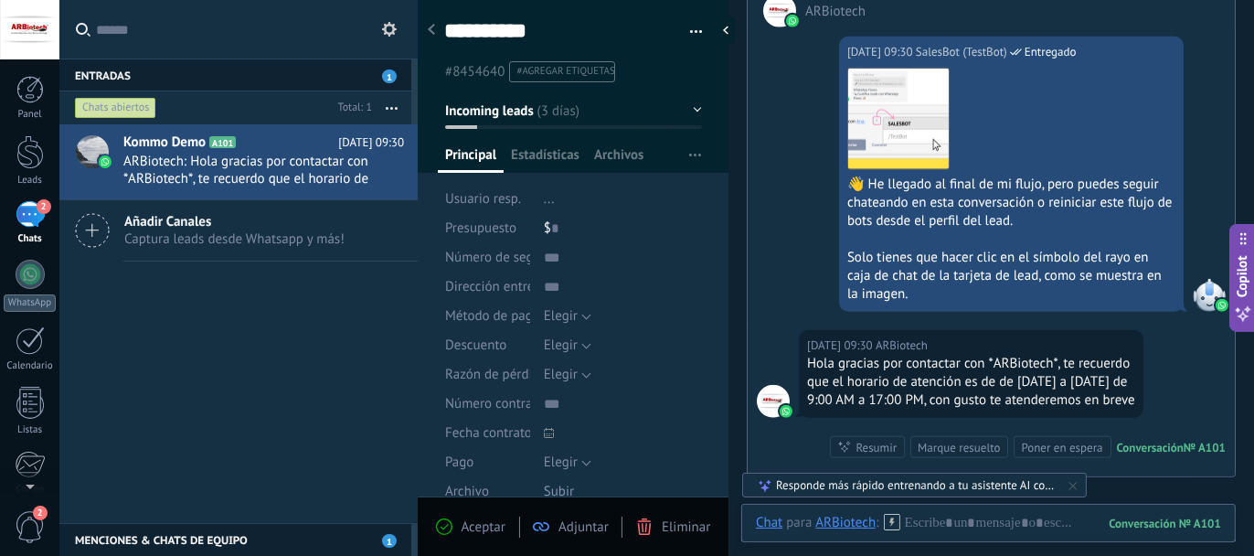
scroll to position [2174, 0]
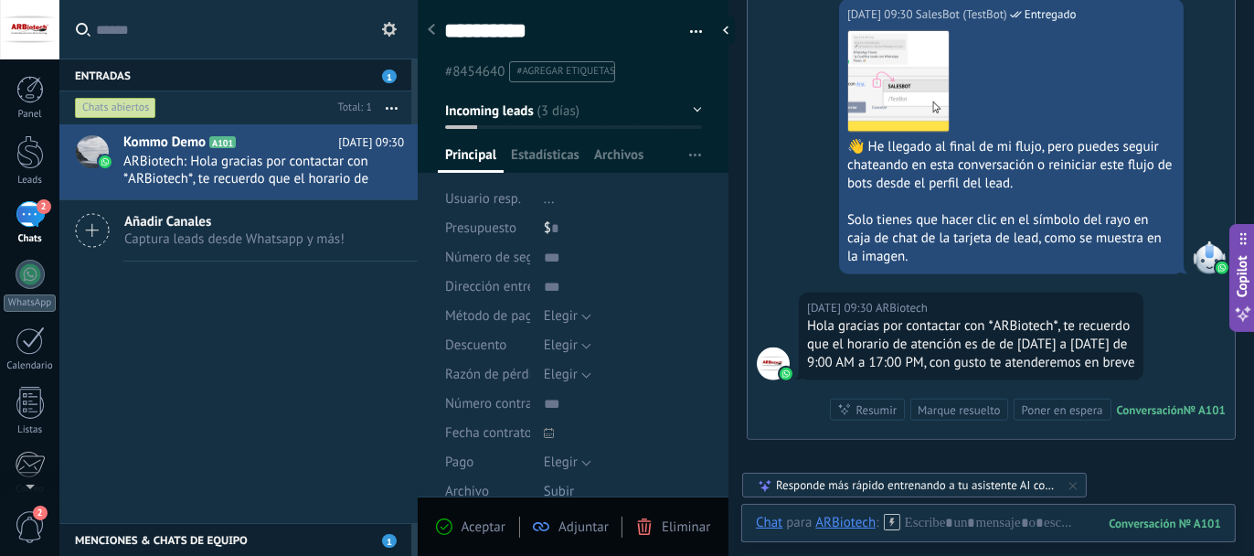
click at [430, 30] on use at bounding box center [431, 29] width 7 height 11
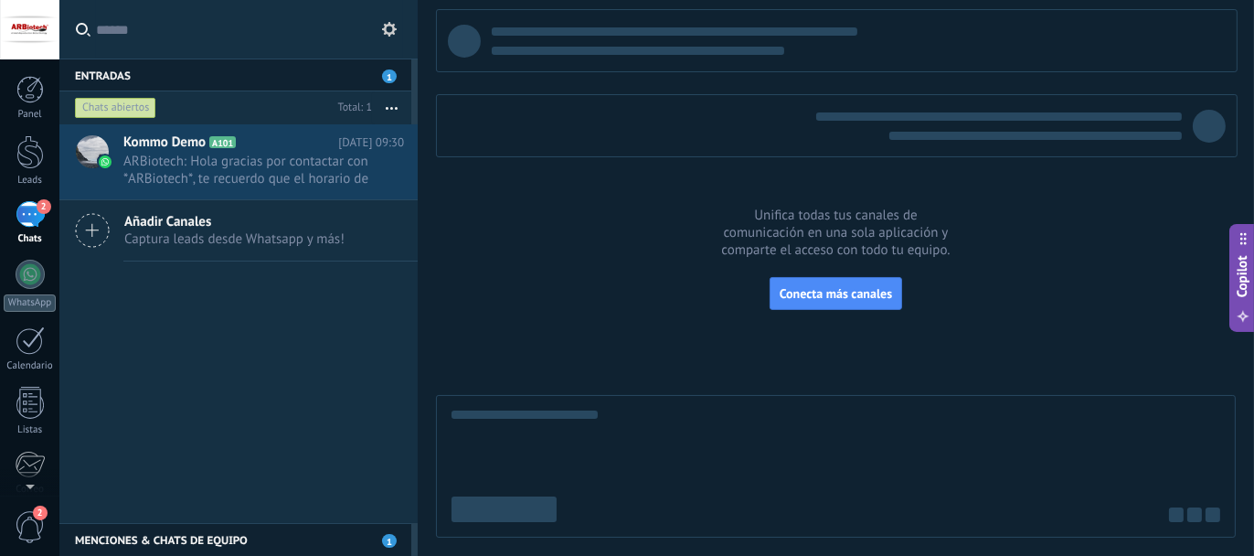
click at [26, 214] on div "2" at bounding box center [30, 214] width 29 height 27
click at [29, 159] on div at bounding box center [29, 152] width 27 height 34
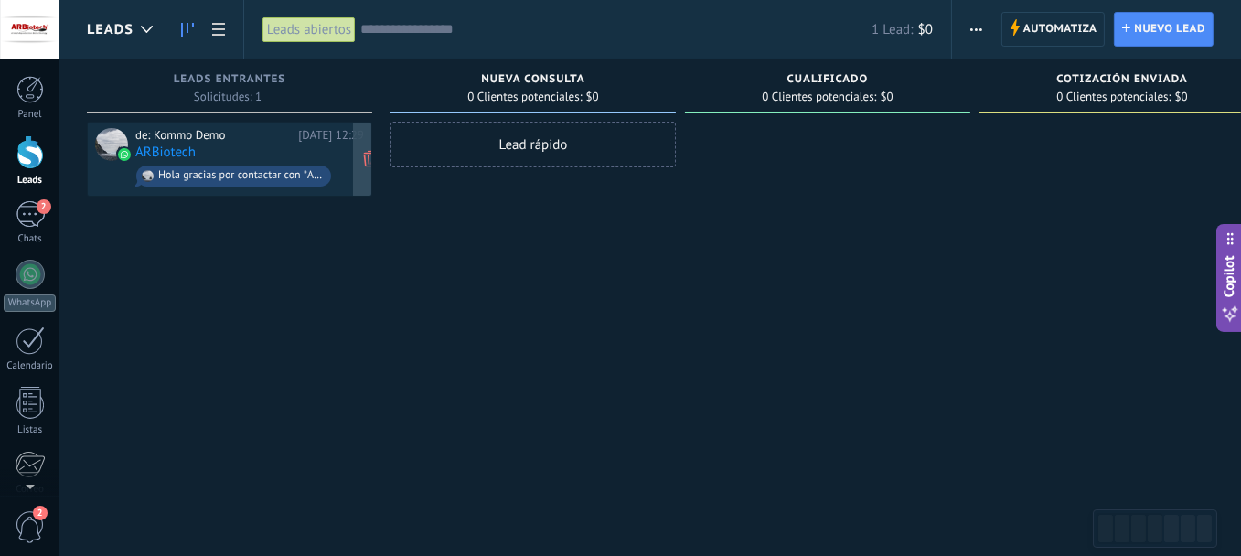
click at [201, 138] on div "de: Kommo Demo" at bounding box center [213, 135] width 156 height 15
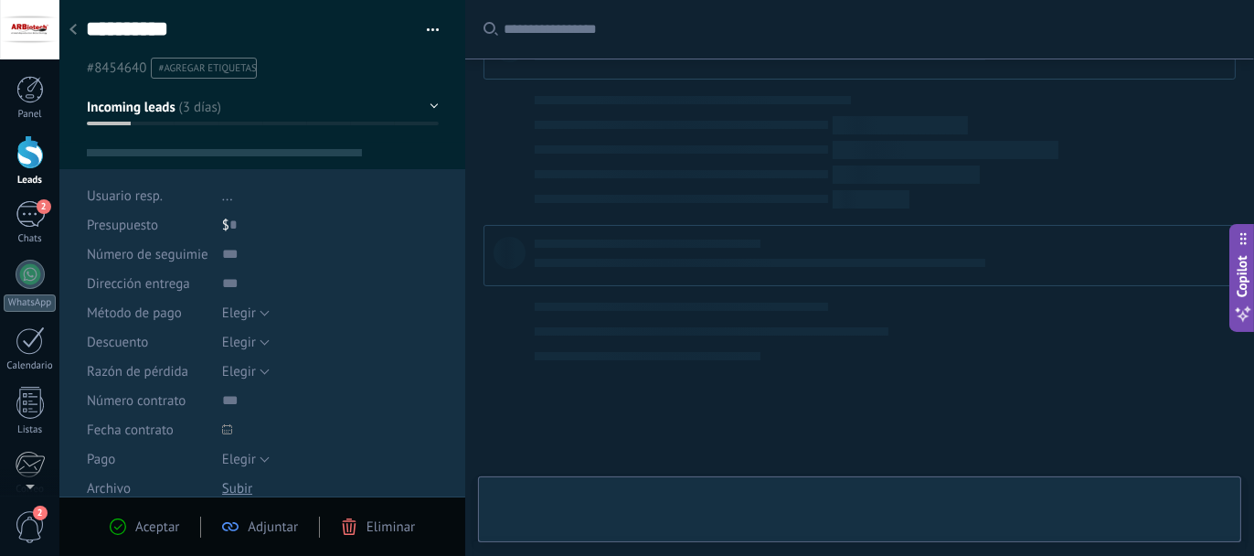
type textarea "**********"
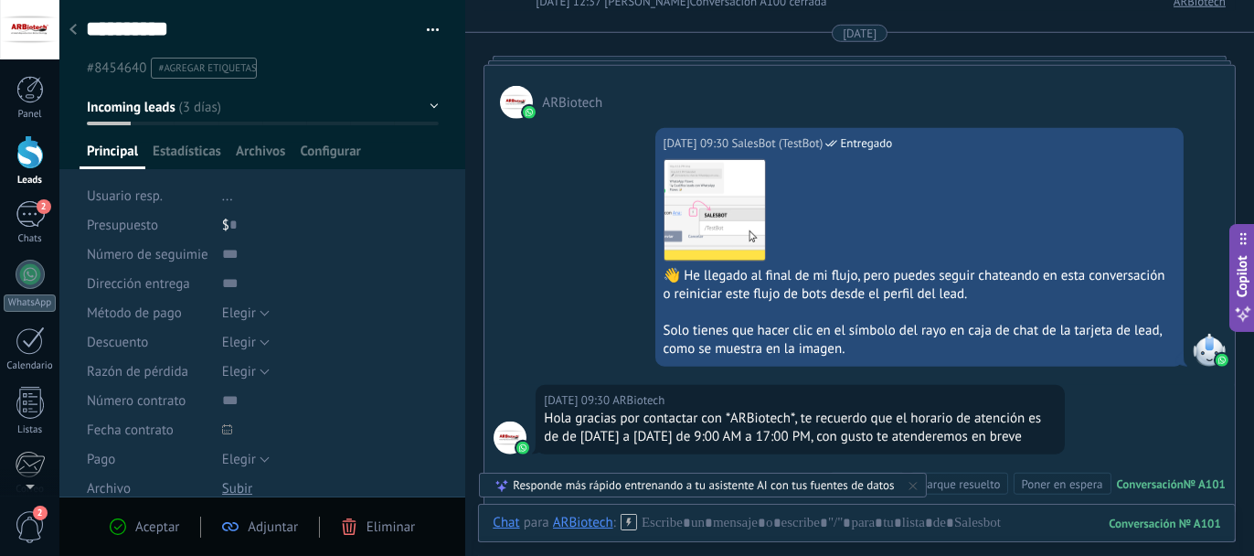
scroll to position [1752, 0]
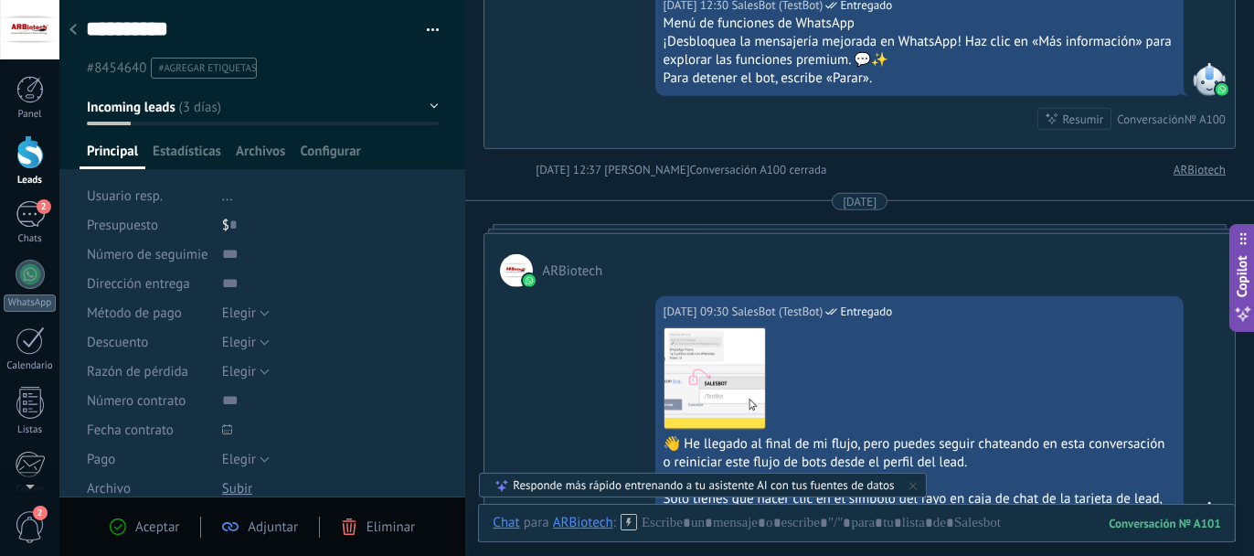
click at [72, 27] on icon at bounding box center [72, 29] width 7 height 11
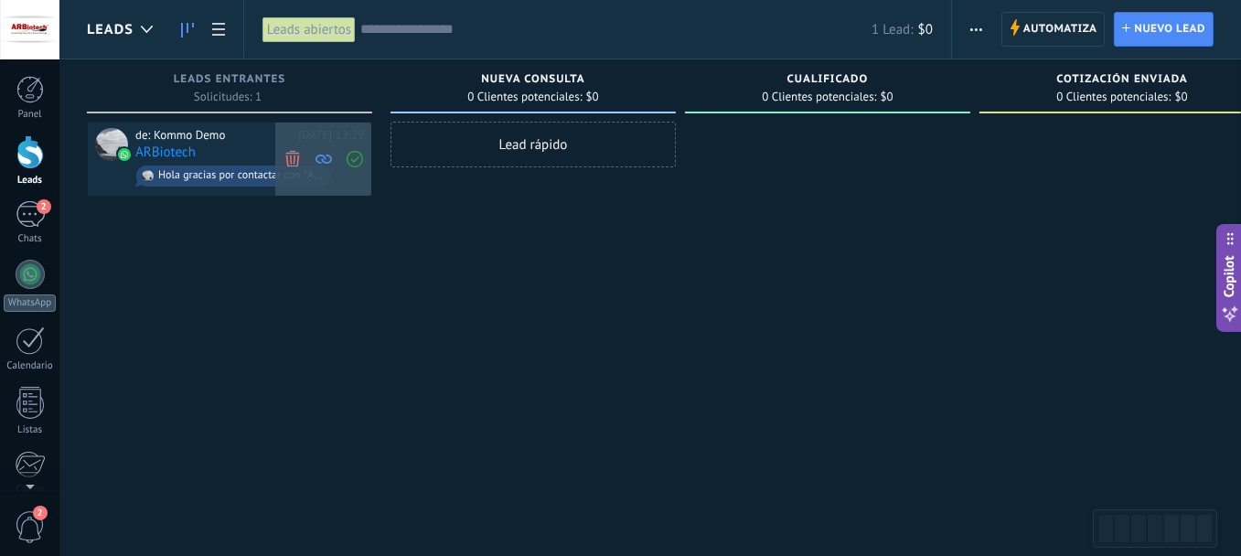
click at [295, 156] on icon at bounding box center [292, 158] width 16 height 16
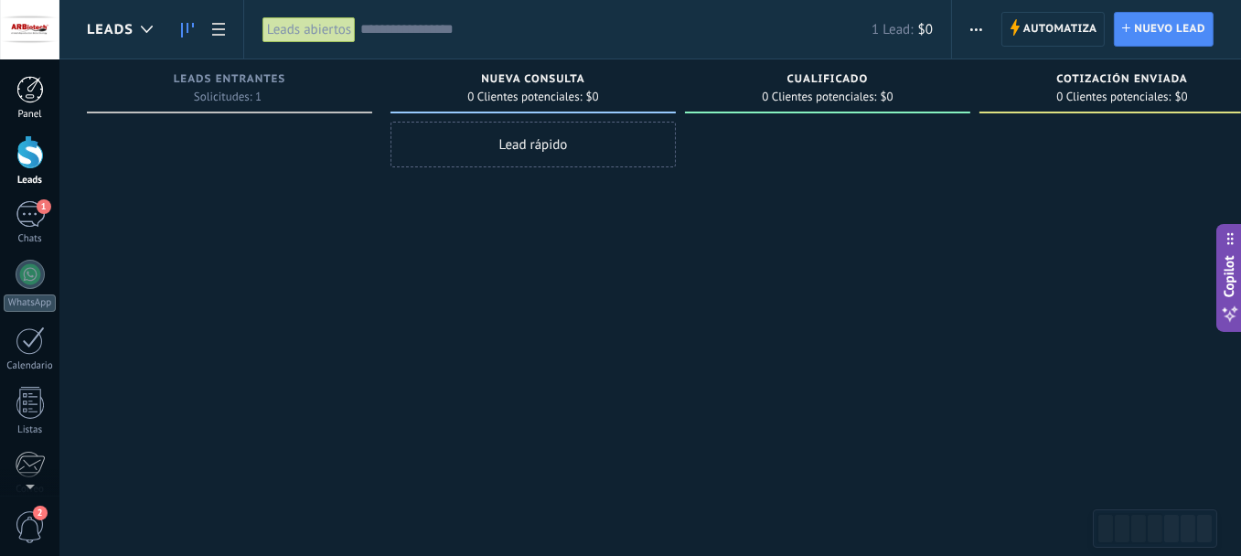
click at [29, 109] on div "Panel" at bounding box center [30, 115] width 53 height 12
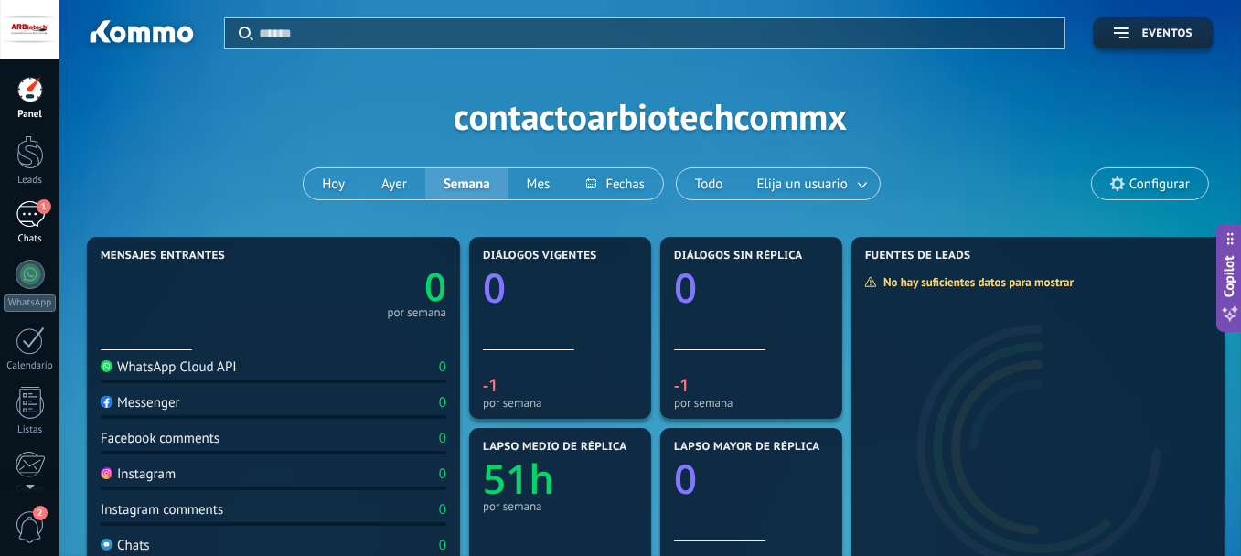
click at [27, 223] on div "1" at bounding box center [30, 214] width 29 height 27
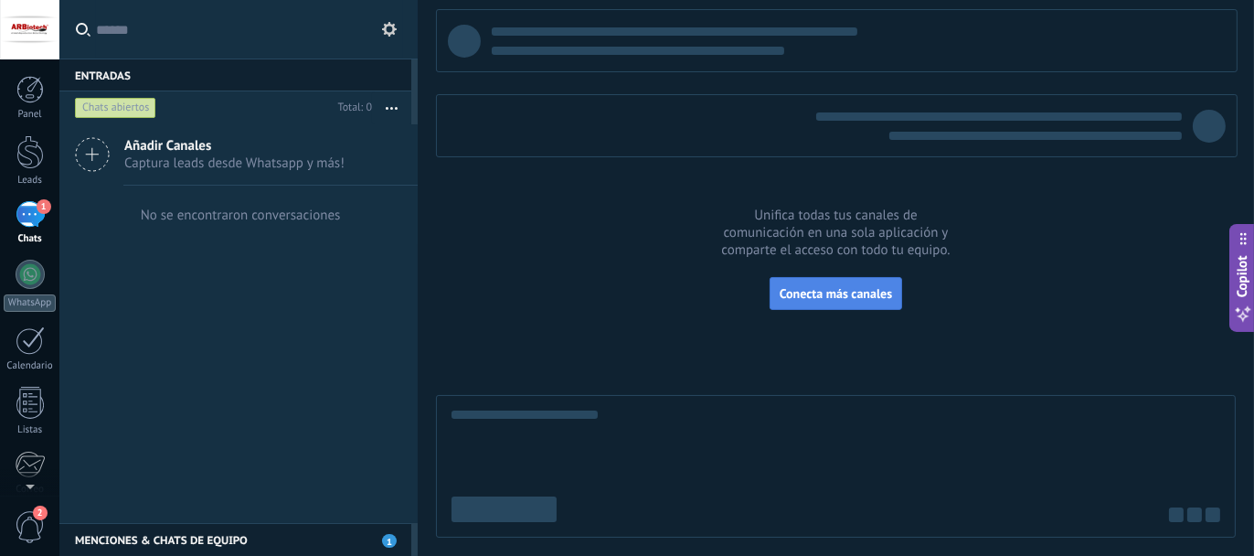
click at [829, 287] on span "Conecta más canales" at bounding box center [836, 293] width 112 height 16
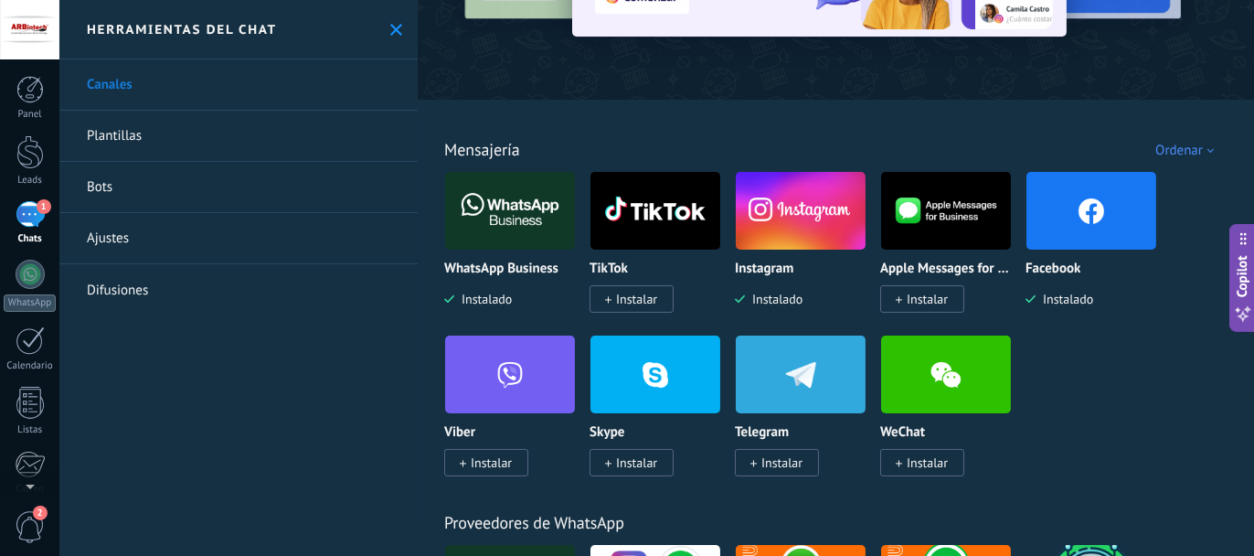
scroll to position [274, 0]
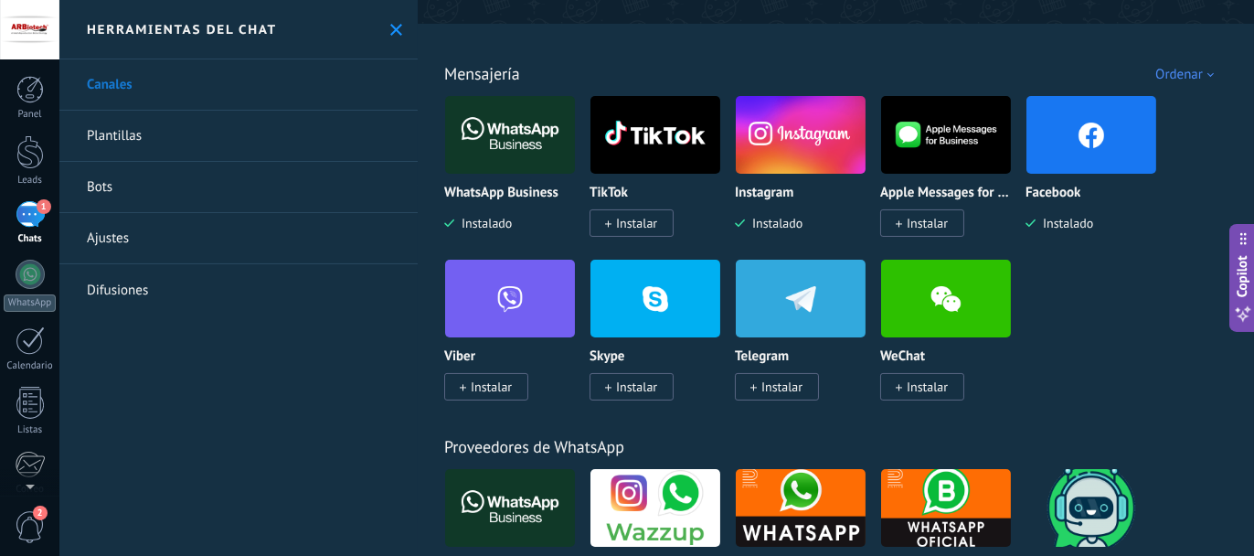
click at [491, 207] on div "WhatsApp Business Instalado" at bounding box center [510, 209] width 132 height 47
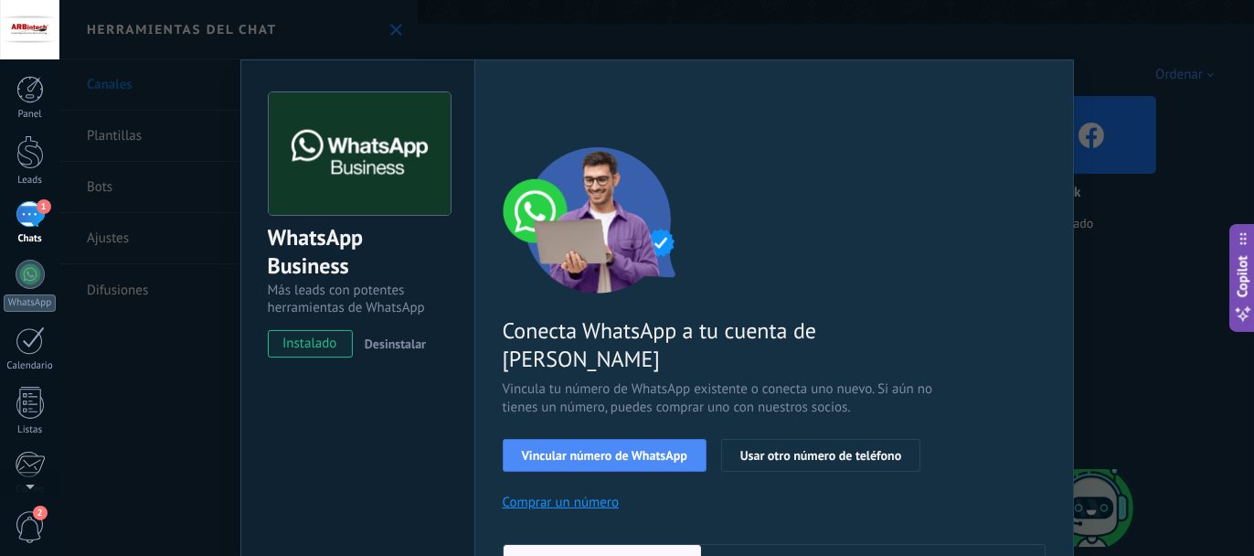
click at [400, 347] on span "Desinstalar" at bounding box center [395, 344] width 61 height 16
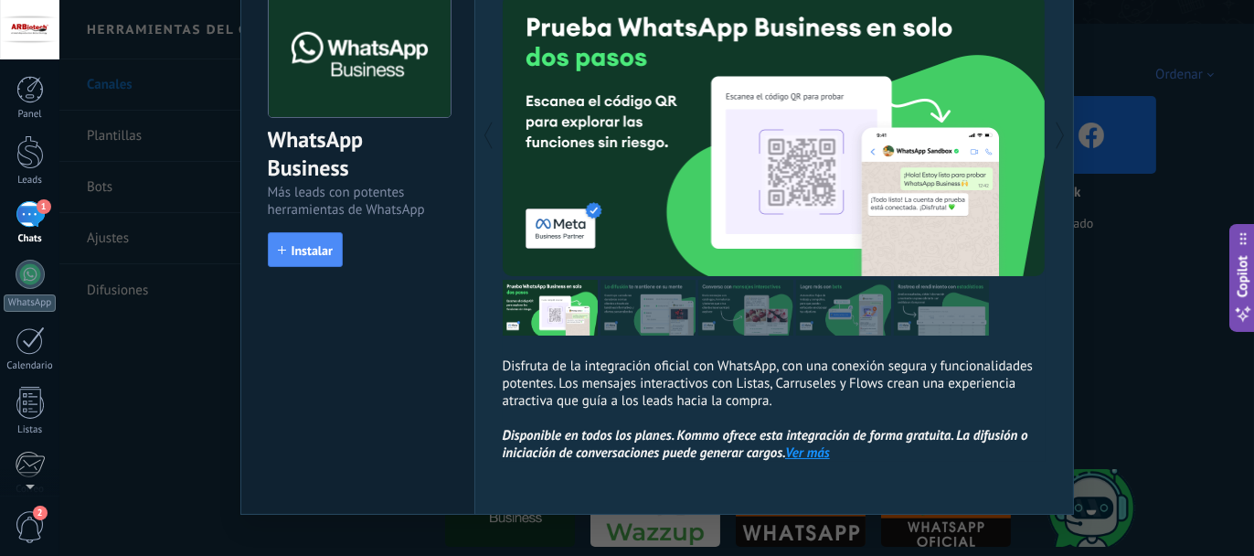
scroll to position [125, 0]
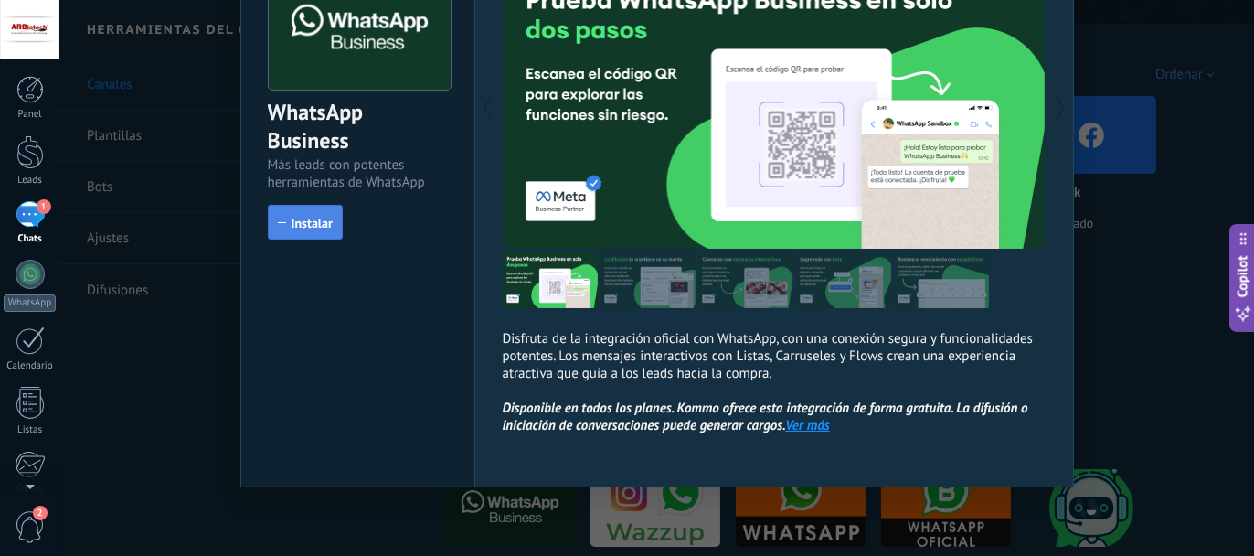
click at [292, 217] on span "Instalar" at bounding box center [312, 223] width 41 height 13
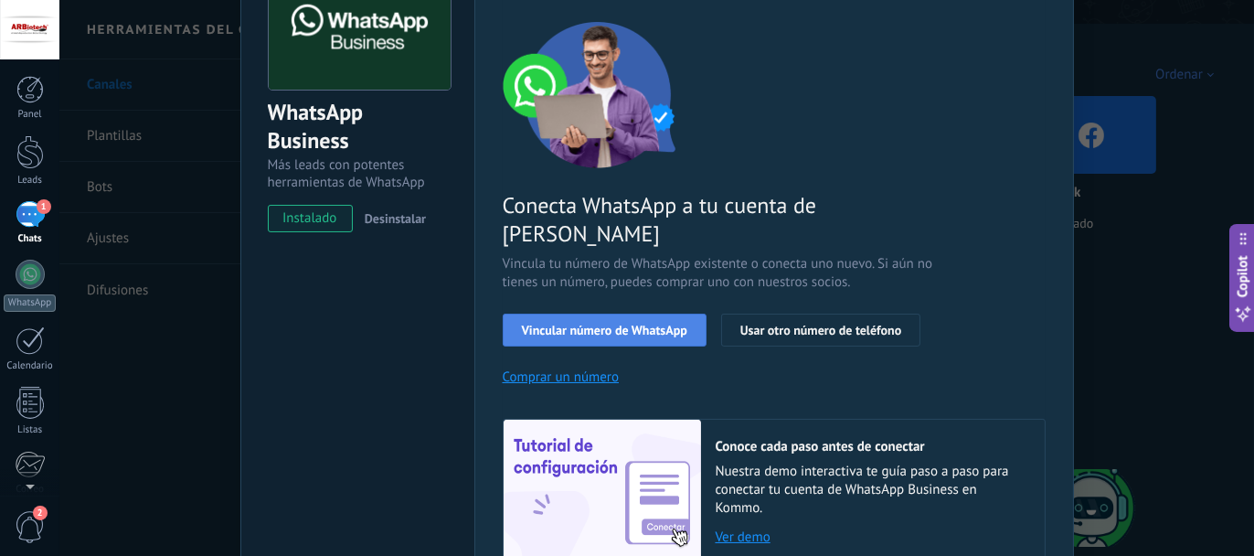
click at [554, 324] on span "Vincular número de WhatsApp" at bounding box center [604, 330] width 165 height 13
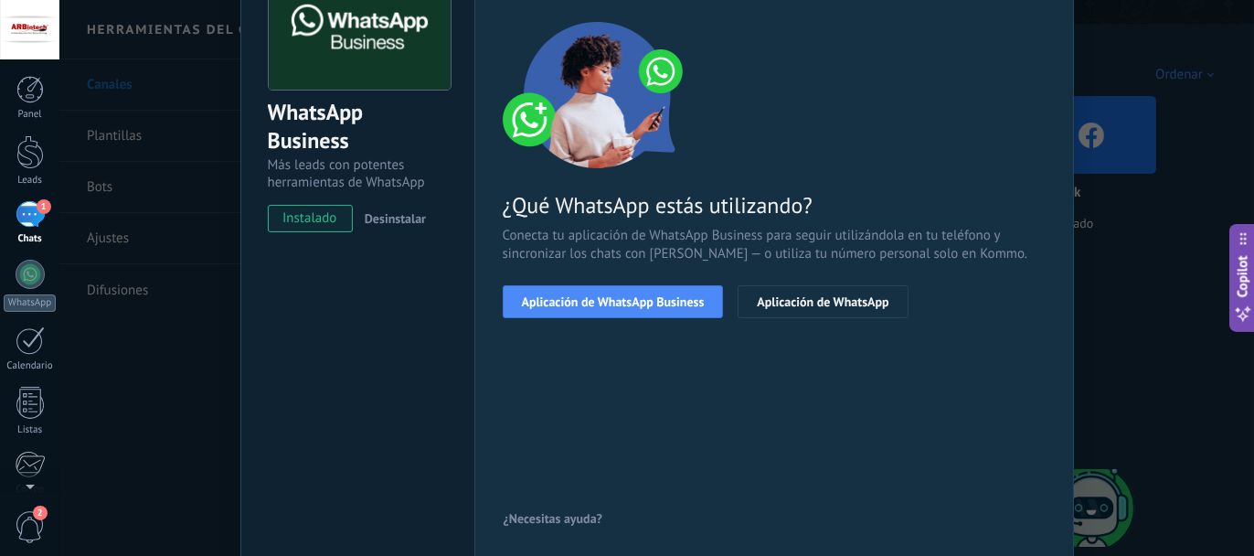
click at [554, 299] on span "Aplicación de WhatsApp Business" at bounding box center [613, 301] width 183 height 13
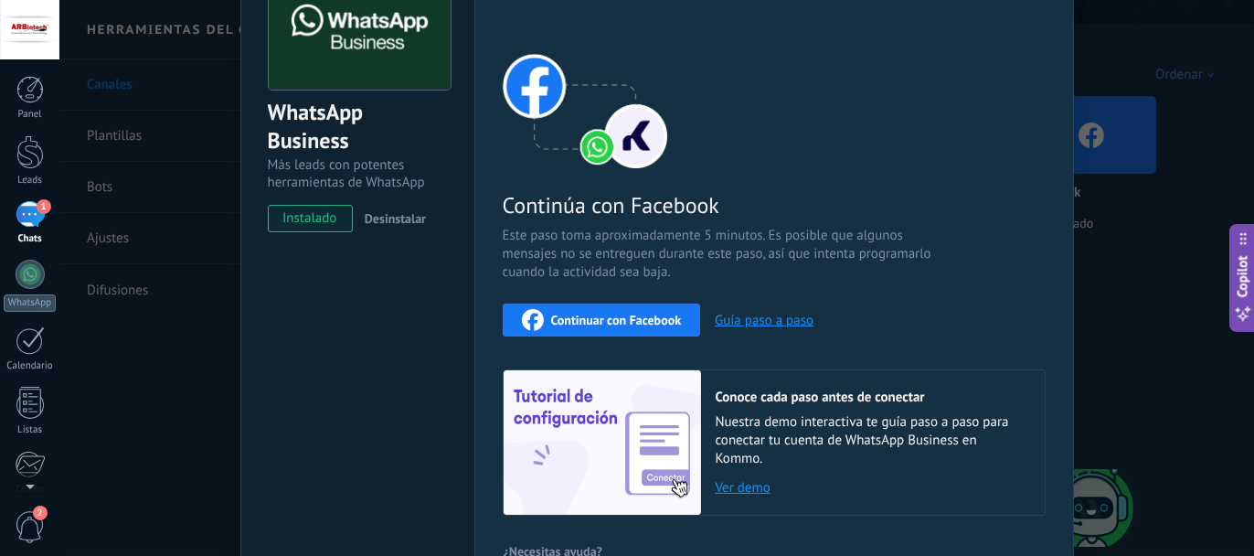
click at [582, 318] on span "Continuar con Facebook" at bounding box center [616, 320] width 131 height 13
click at [395, 219] on span "Desinstalar" at bounding box center [395, 218] width 61 height 16
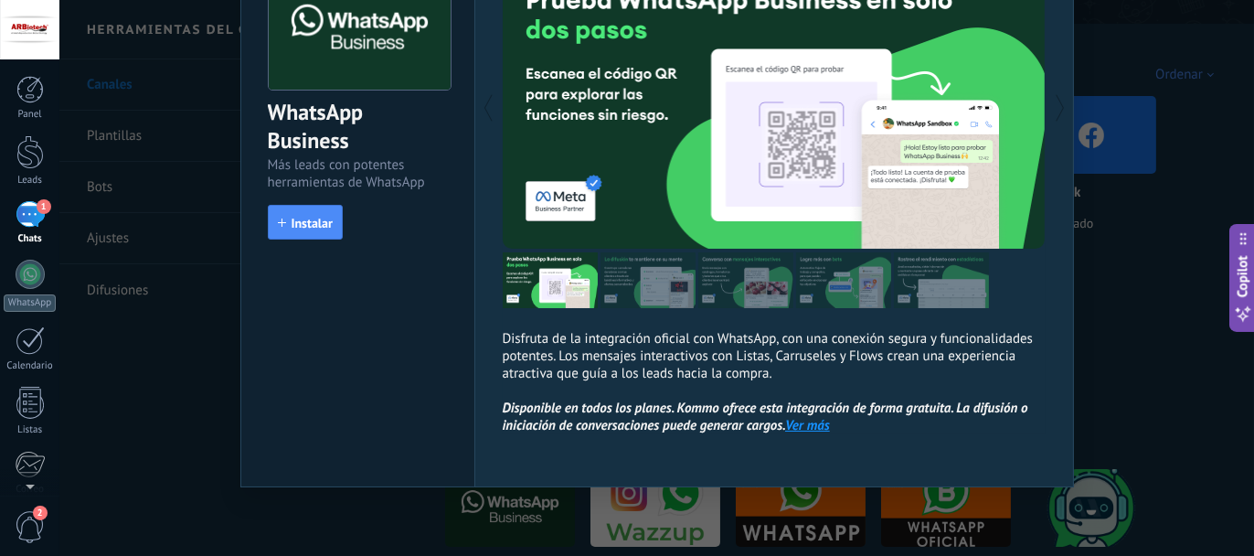
click at [1122, 330] on div "WhatsApp Business Más leads con potentes herramientas de WhatsApp install Insta…" at bounding box center [656, 278] width 1195 height 556
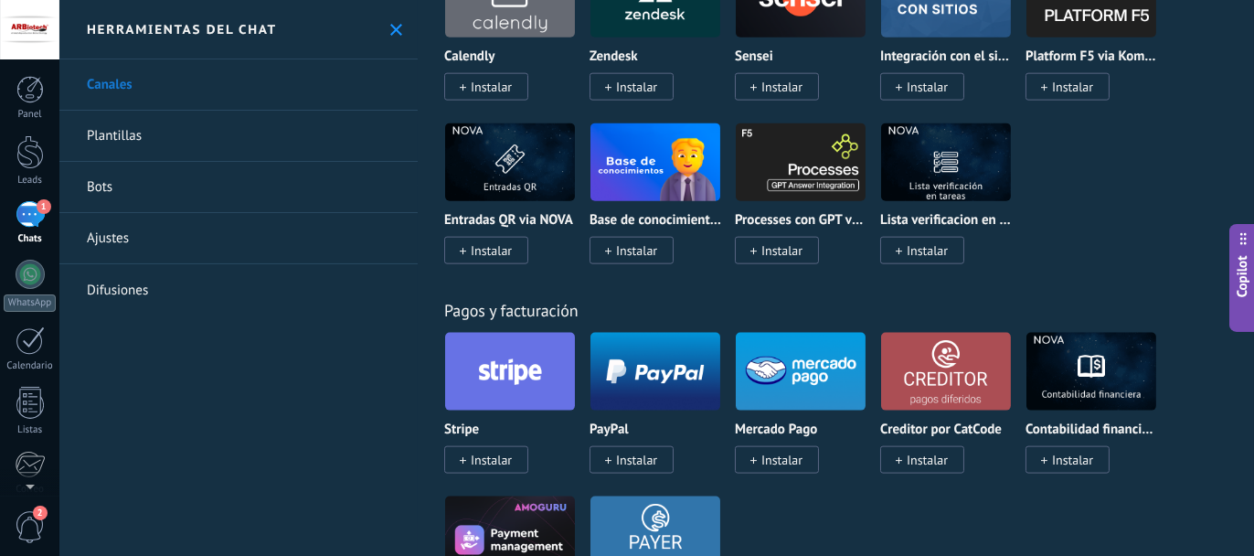
scroll to position [3017, 0]
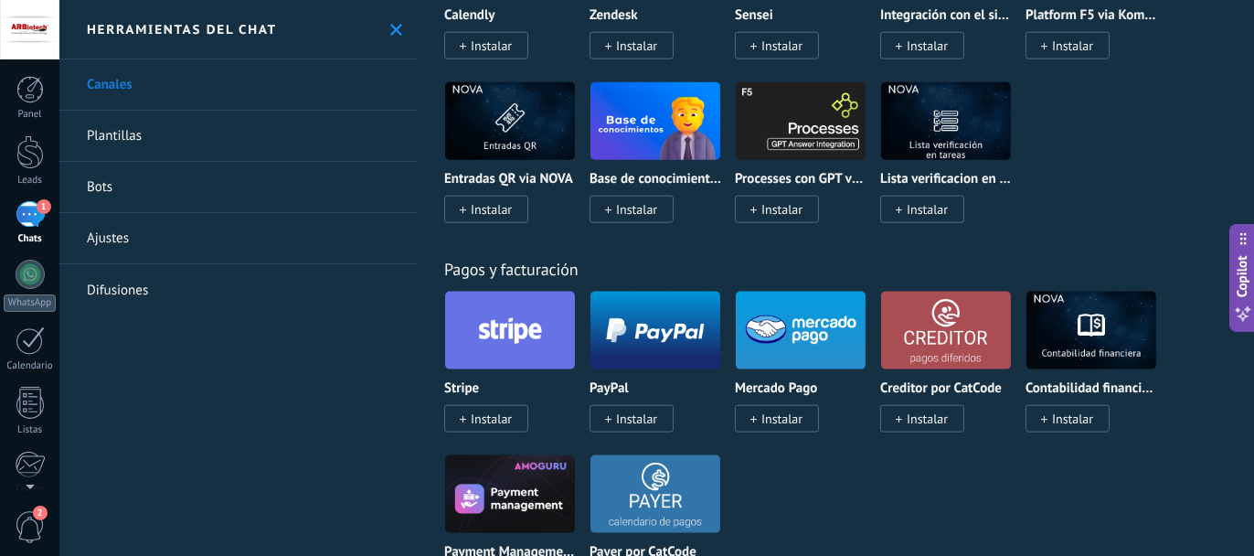
click at [651, 347] on img at bounding box center [656, 330] width 130 height 89
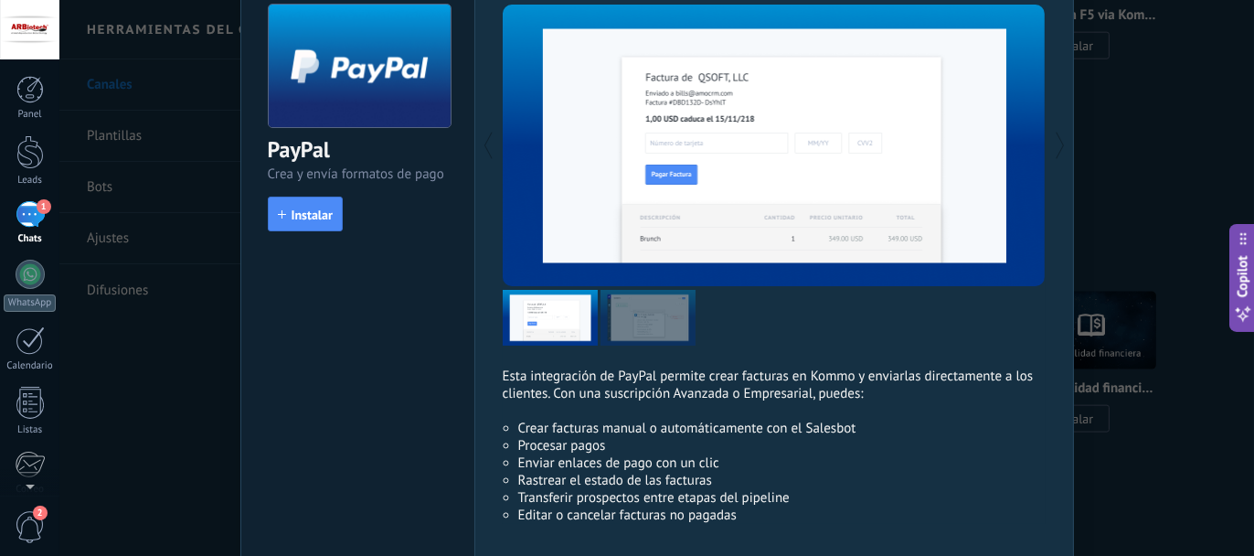
scroll to position [91, 0]
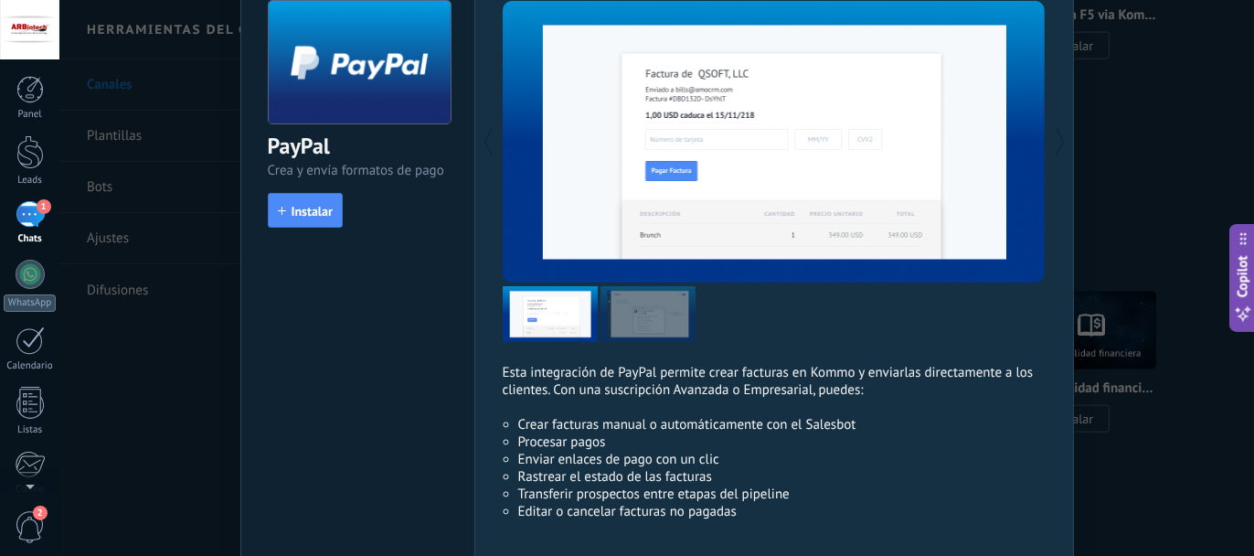
click at [219, 326] on div "PayPal Crea y envía formatos de pago install Instalar Esta integración de PayPa…" at bounding box center [656, 278] width 1195 height 556
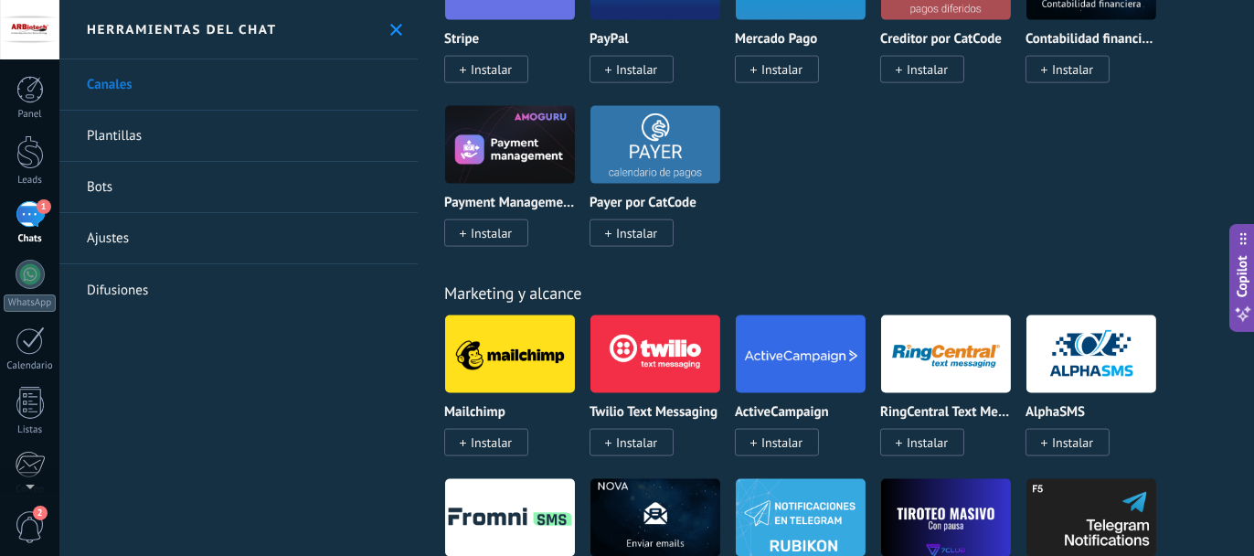
scroll to position [3383, 0]
